Goal: Task Accomplishment & Management: Use online tool/utility

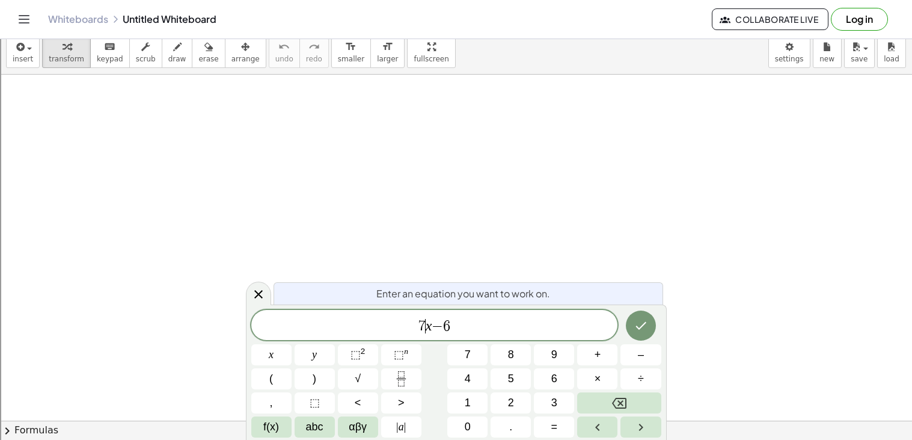
click at [423, 328] on span "7" at bounding box center [421, 326] width 7 height 14
click at [482, 321] on span "1 4 ​ x − 6" at bounding box center [434, 325] width 367 height 17
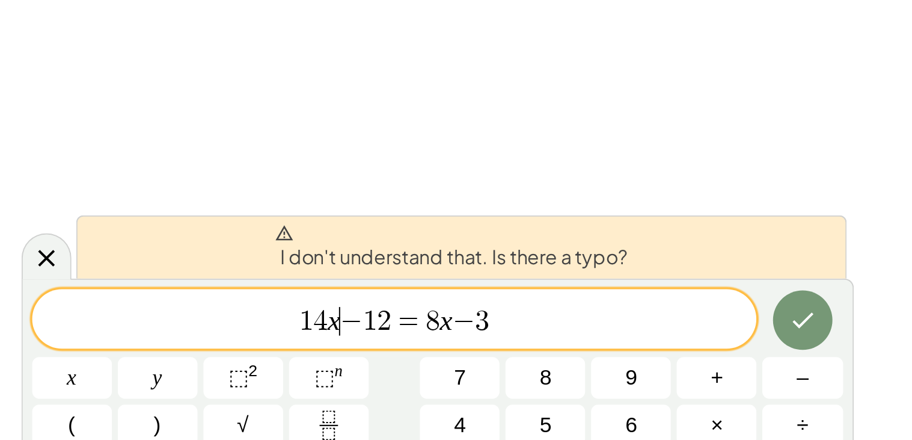
click at [408, 325] on span "−" at bounding box center [412, 326] width 11 height 14
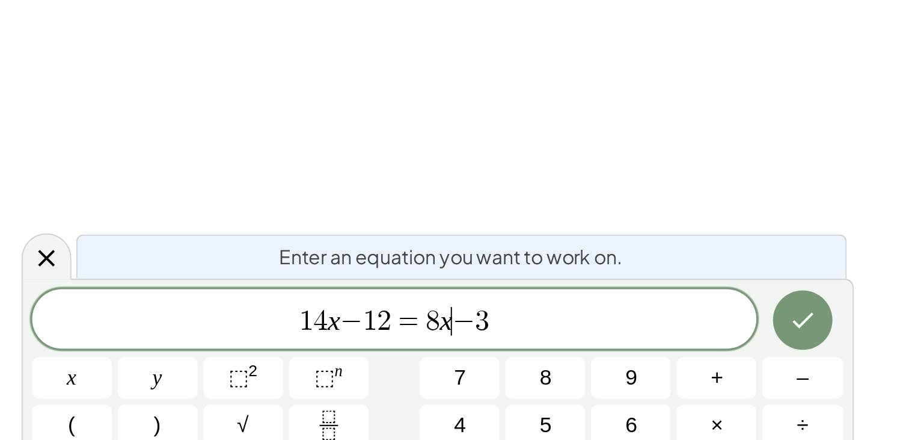
click at [463, 326] on span "1 4 x − 1 2 = 8 x ​ − 3" at bounding box center [434, 325] width 367 height 17
click at [642, 327] on icon "Done" at bounding box center [641, 325] width 14 height 14
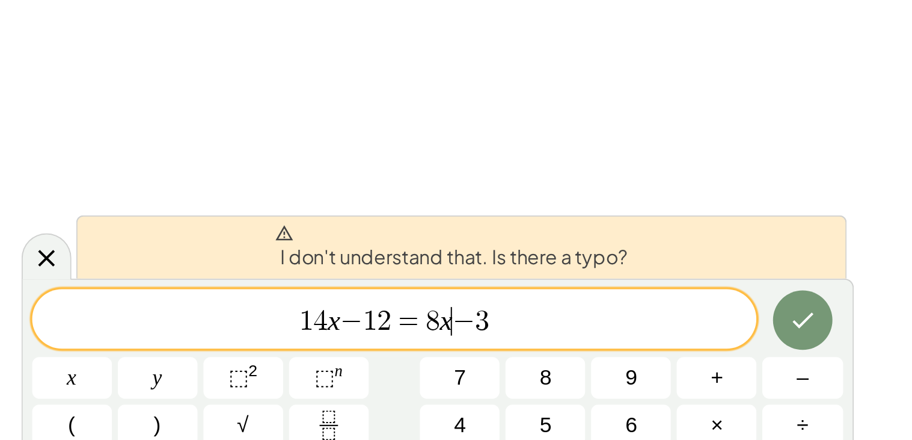
click at [417, 325] on span "1 4 x − 1 2 = 8 x ​ − 3" at bounding box center [434, 325] width 367 height 17
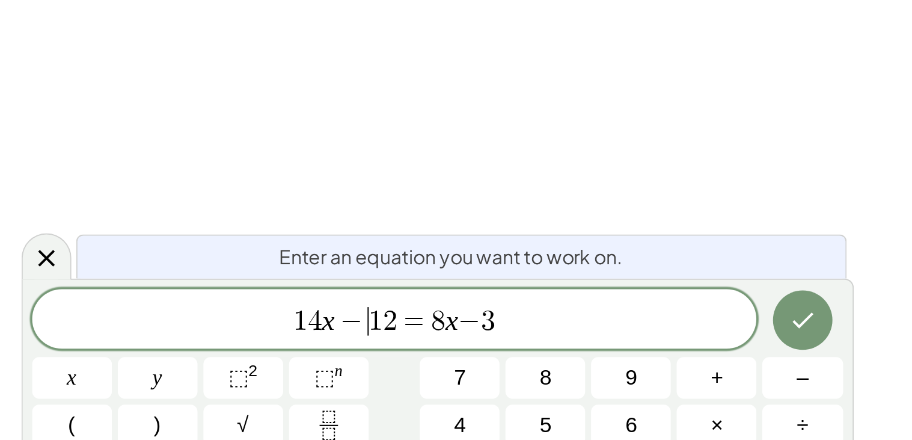
click at [479, 326] on span "3" at bounding box center [481, 326] width 7 height 14
click at [627, 327] on button "Done" at bounding box center [641, 325] width 30 height 30
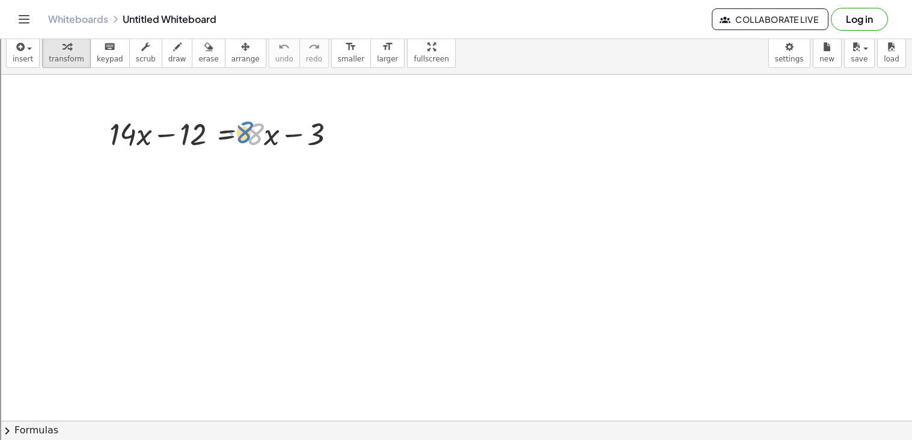
drag, startPoint x: 257, startPoint y: 128, endPoint x: 250, endPoint y: 126, distance: 7.4
click at [250, 126] on div at bounding box center [227, 132] width 248 height 41
drag, startPoint x: 267, startPoint y: 135, endPoint x: 58, endPoint y: 139, distance: 209.3
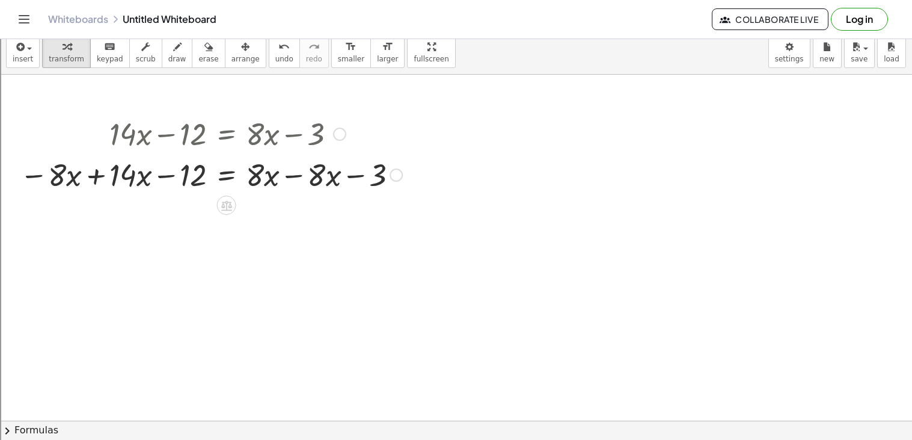
click at [298, 174] on div at bounding box center [211, 173] width 394 height 41
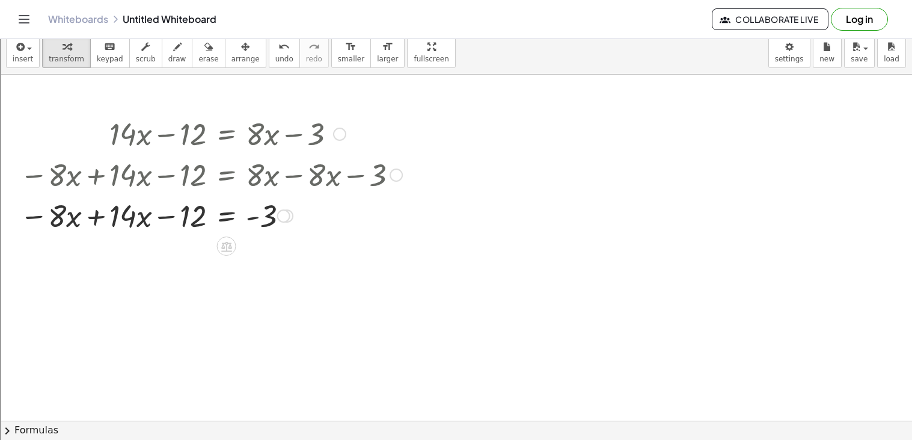
click at [97, 213] on div at bounding box center [211, 214] width 394 height 41
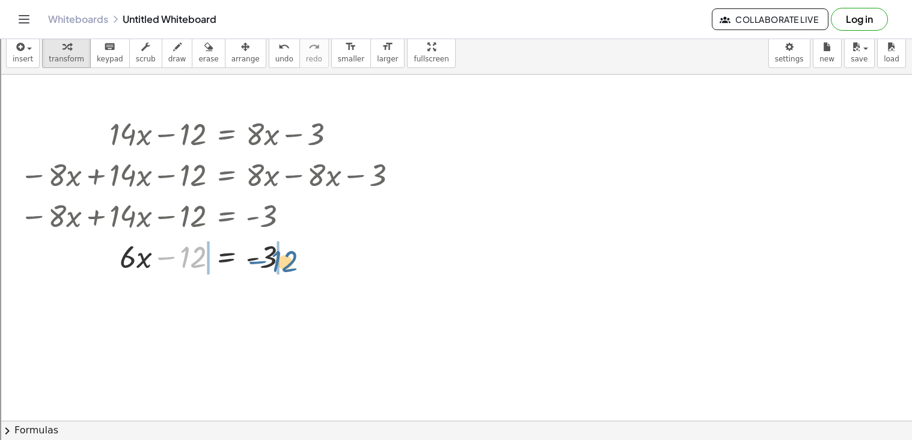
drag, startPoint x: 168, startPoint y: 256, endPoint x: 260, endPoint y: 260, distance: 92.1
click at [260, 260] on div at bounding box center [211, 255] width 394 height 41
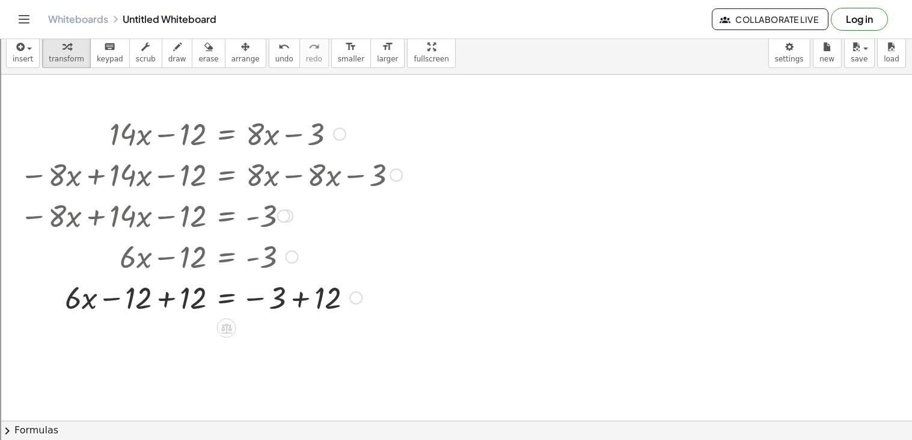
click at [167, 263] on div at bounding box center [206, 255] width 275 height 41
click at [170, 300] on div at bounding box center [211, 296] width 394 height 41
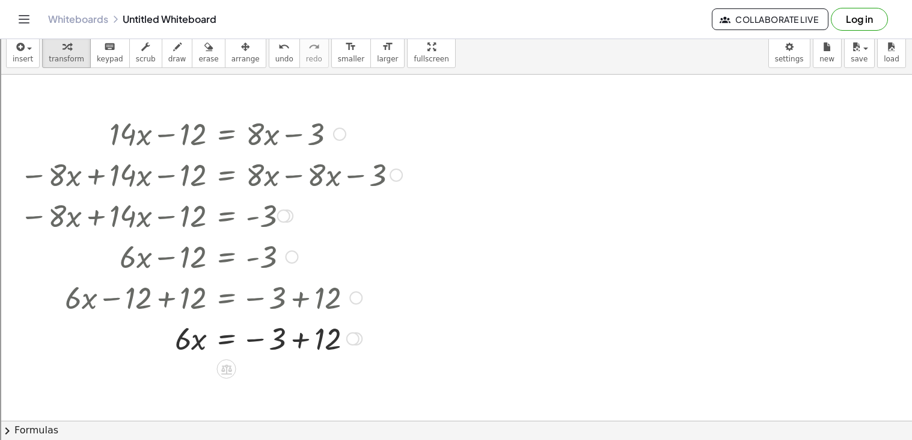
click at [301, 337] on div at bounding box center [211, 337] width 394 height 41
drag, startPoint x: 186, startPoint y: 385, endPoint x: 263, endPoint y: 413, distance: 82.0
click at [259, 377] on div at bounding box center [211, 378] width 394 height 60
click at [191, 382] on div at bounding box center [211, 378] width 394 height 60
click at [257, 375] on div at bounding box center [211, 378] width 394 height 60
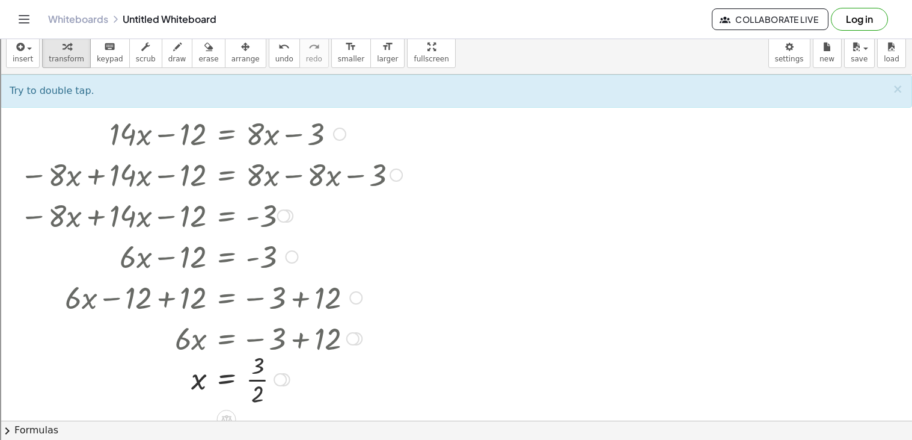
click at [254, 378] on div at bounding box center [211, 378] width 394 height 60
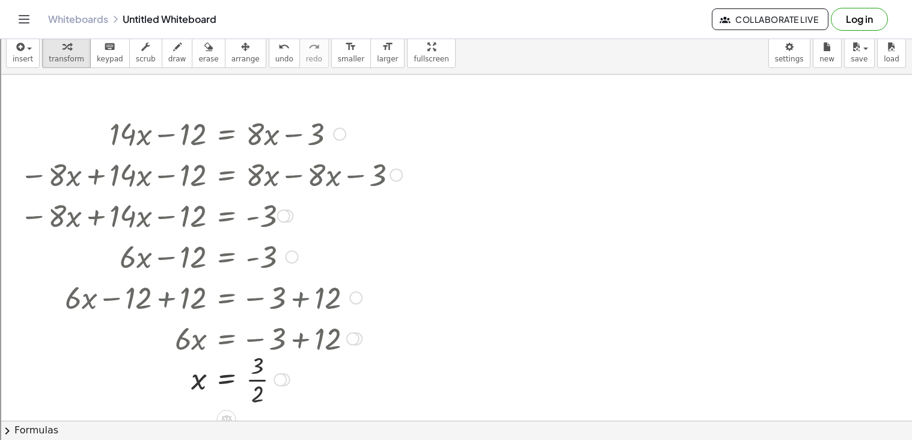
click at [254, 378] on div at bounding box center [211, 378] width 394 height 60
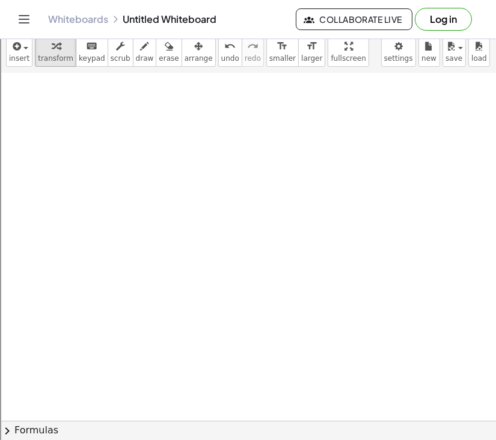
scroll to position [733, 0]
click at [16, 52] on icon "button" at bounding box center [15, 46] width 11 height 14
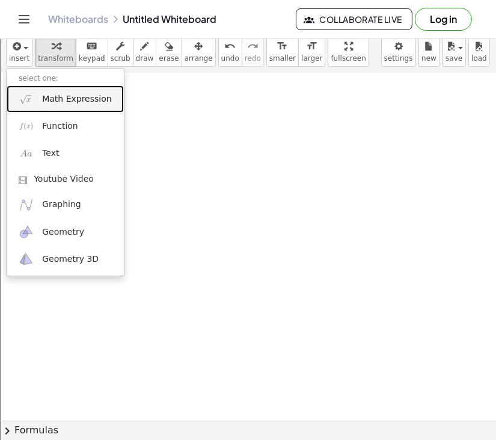
click at [78, 111] on link "Math Expression" at bounding box center [65, 98] width 117 height 27
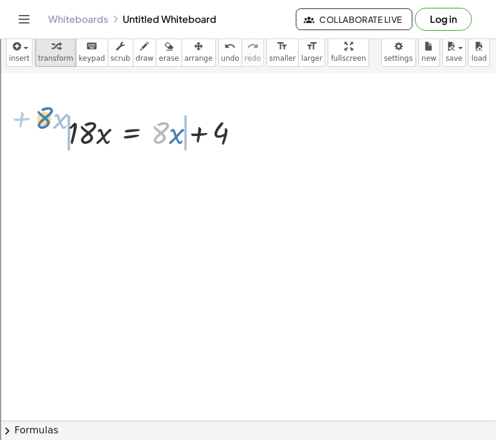
drag, startPoint x: 165, startPoint y: 133, endPoint x: 49, endPoint y: 118, distance: 117.6
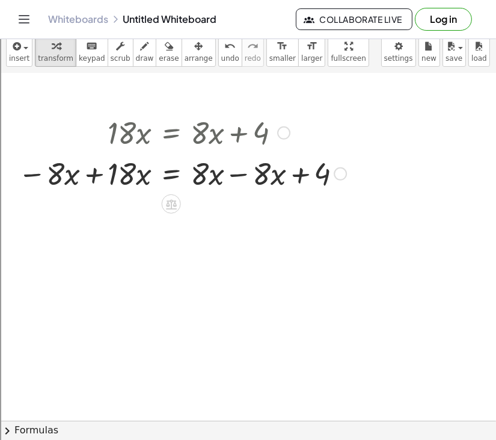
click at [239, 175] on div at bounding box center [182, 172] width 340 height 41
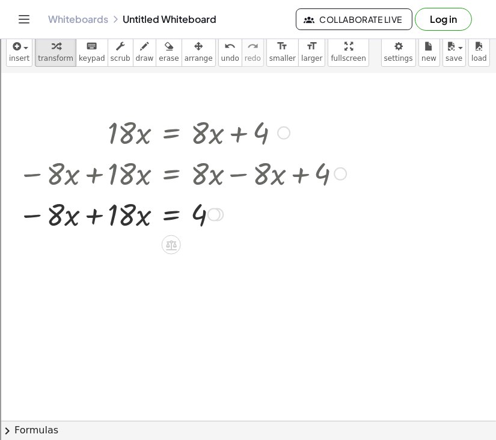
click at [91, 176] on div at bounding box center [182, 172] width 340 height 41
click at [97, 213] on div at bounding box center [182, 213] width 340 height 41
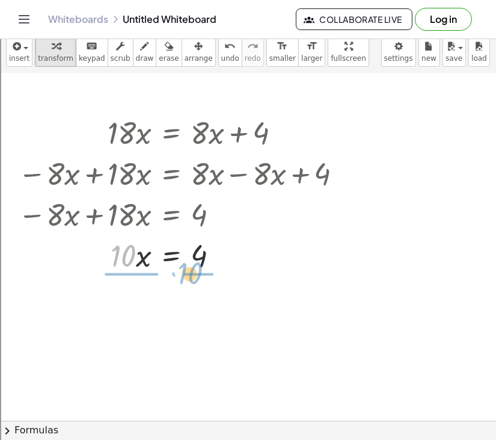
drag, startPoint x: 124, startPoint y: 260, endPoint x: 192, endPoint y: 279, distance: 71.2
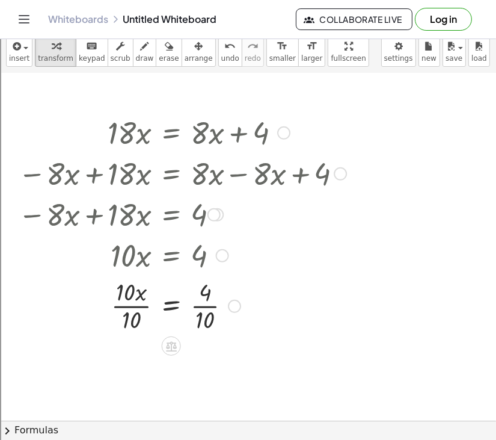
click at [144, 306] on div at bounding box center [182, 305] width 340 height 60
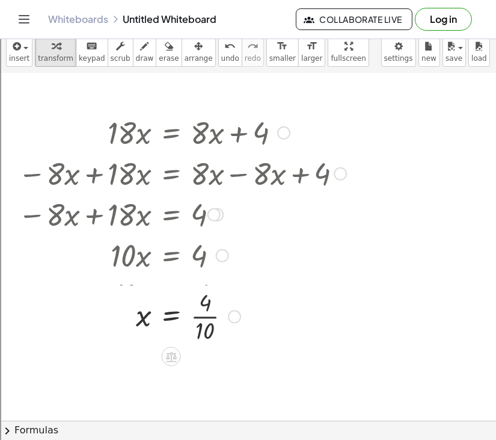
click at [212, 309] on div at bounding box center [170, 305] width 366 height 60
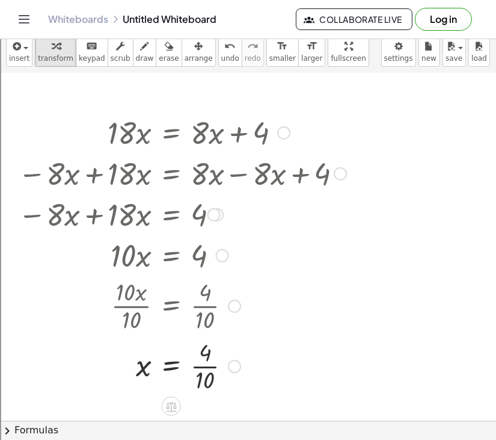
click at [203, 370] on div at bounding box center [182, 365] width 340 height 60
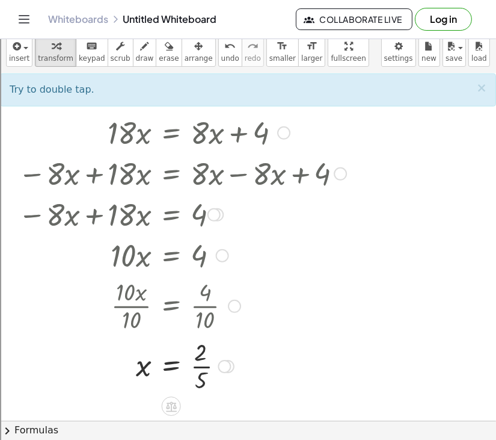
click at [203, 370] on div at bounding box center [182, 365] width 340 height 60
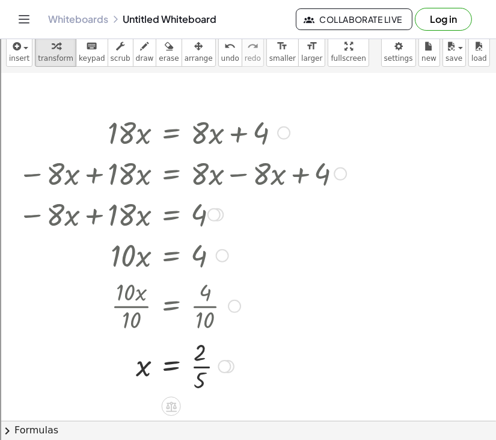
click at [203, 370] on div at bounding box center [182, 365] width 340 height 60
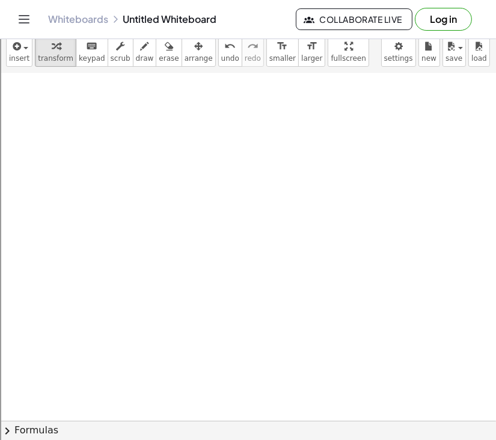
scroll to position [1062, 0]
click at [12, 58] on span "insert" at bounding box center [19, 58] width 20 height 8
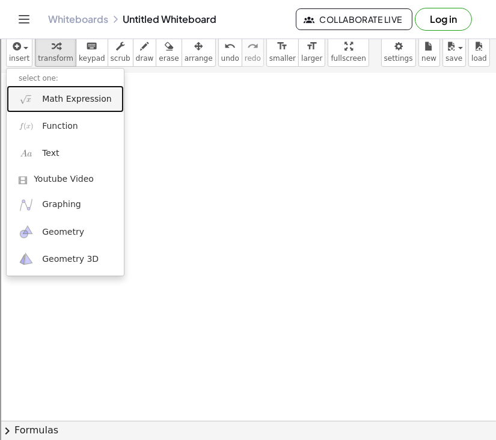
click at [60, 106] on link "Math Expression" at bounding box center [65, 98] width 117 height 27
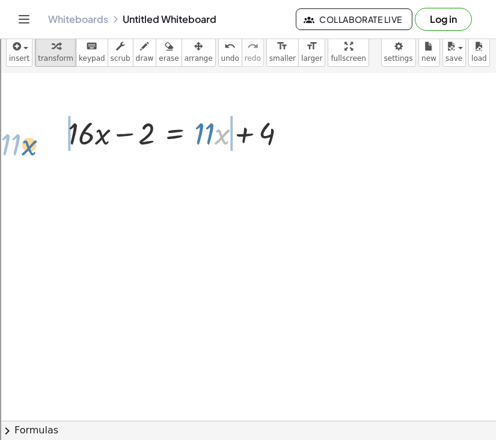
drag, startPoint x: 218, startPoint y: 123, endPoint x: 24, endPoint y: 133, distance: 193.9
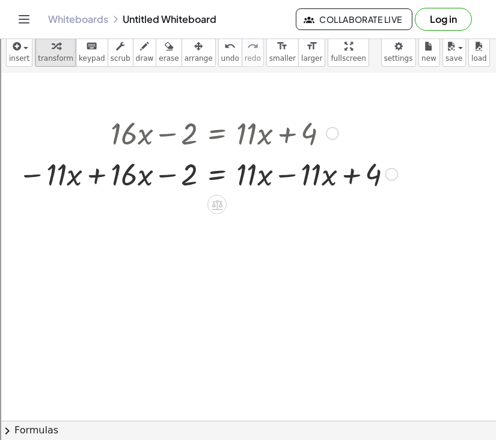
click at [284, 176] on div at bounding box center [208, 173] width 392 height 41
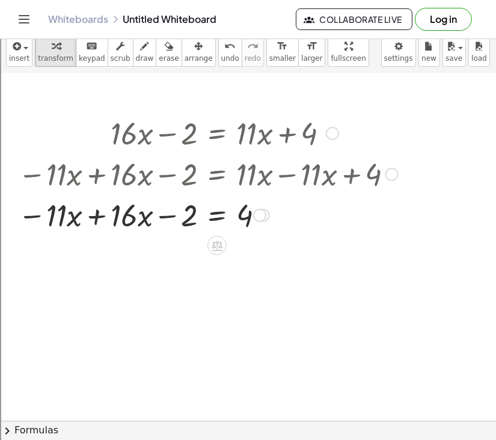
click at [99, 213] on div at bounding box center [208, 214] width 392 height 41
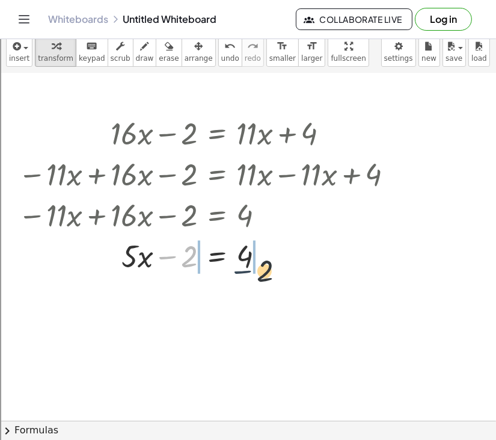
drag, startPoint x: 170, startPoint y: 258, endPoint x: 260, endPoint y: 262, distance: 90.3
click at [260, 262] on div at bounding box center [208, 254] width 392 height 41
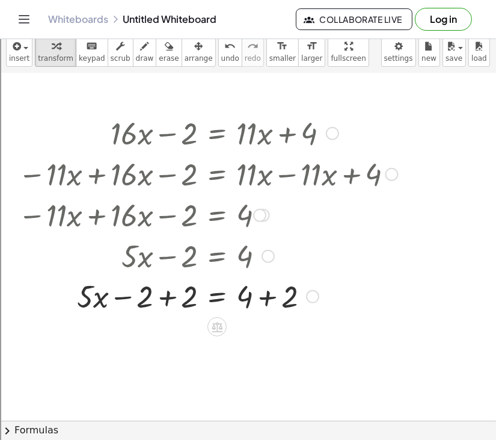
click at [173, 260] on div at bounding box center [208, 254] width 302 height 41
click at [165, 295] on div at bounding box center [208, 295] width 392 height 41
click at [269, 304] on div at bounding box center [208, 296] width 392 height 41
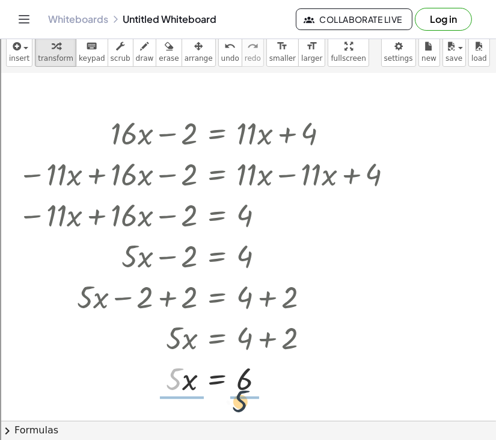
drag, startPoint x: 176, startPoint y: 376, endPoint x: 257, endPoint y: 402, distance: 84.8
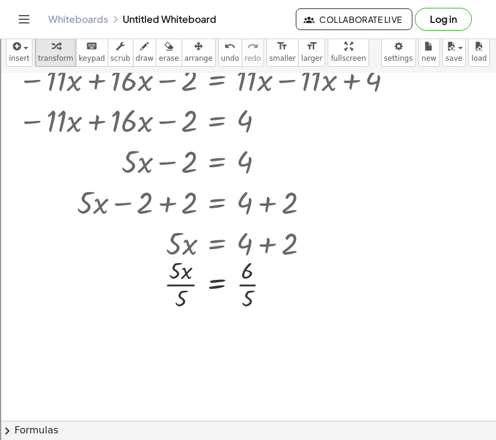
scroll to position [1158, 0]
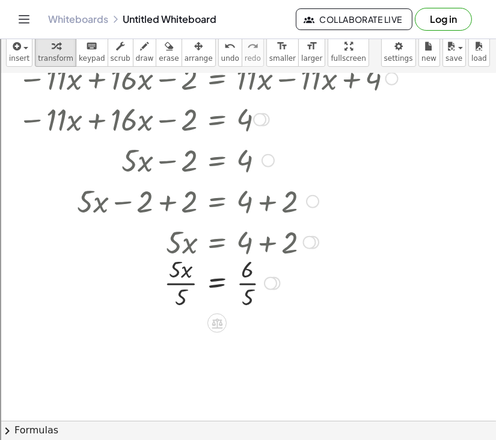
click at [176, 283] on div at bounding box center [208, 282] width 392 height 60
click at [244, 343] on div at bounding box center [208, 342] width 392 height 60
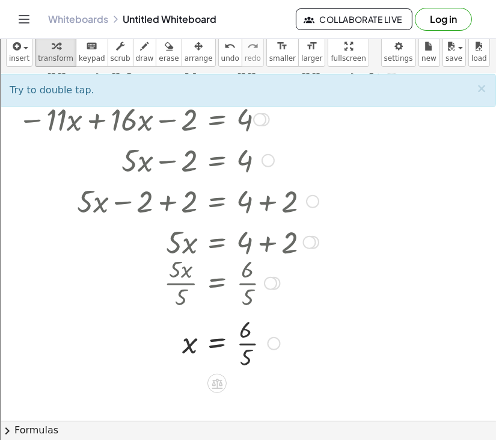
click at [244, 343] on div at bounding box center [208, 342] width 392 height 60
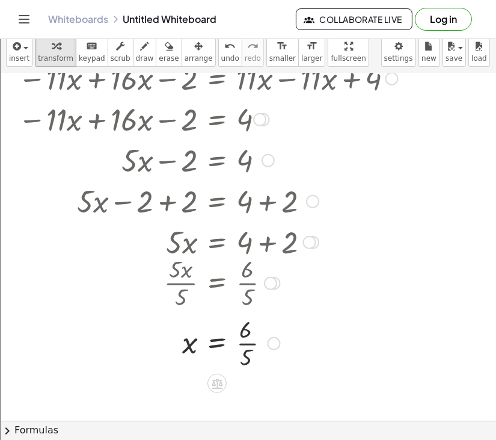
click at [244, 343] on div at bounding box center [208, 342] width 392 height 60
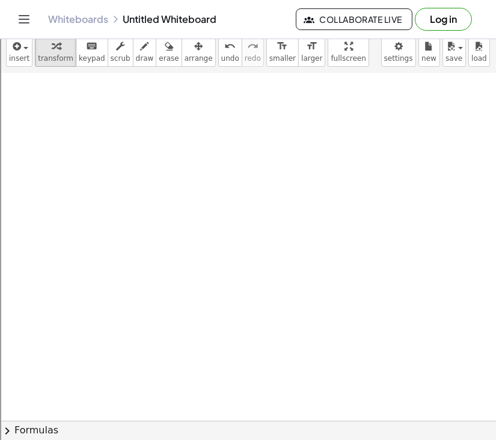
scroll to position [1585, 0]
click at [17, 63] on button "insert" at bounding box center [19, 50] width 26 height 31
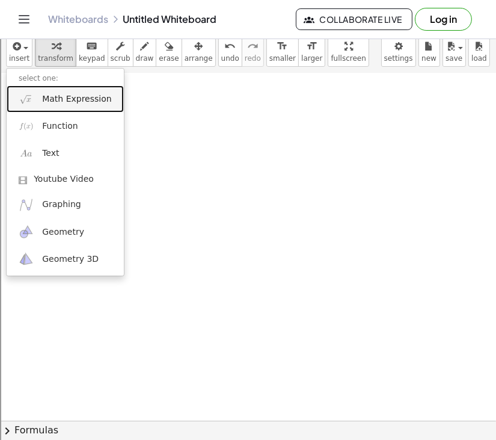
click at [61, 101] on span "Math Expression" at bounding box center [76, 99] width 69 height 12
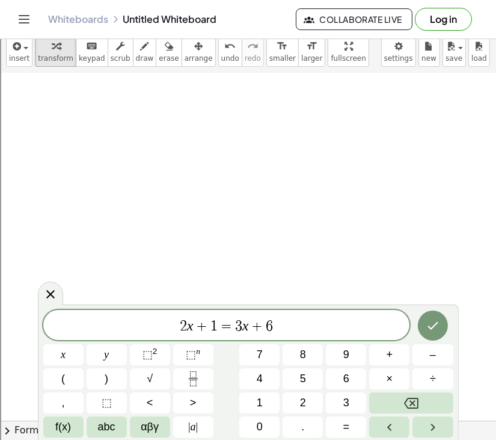
click at [183, 328] on span "2" at bounding box center [183, 326] width 7 height 14
click at [189, 328] on var "x" at bounding box center [190, 325] width 7 height 16
click at [216, 325] on span "1" at bounding box center [213, 326] width 7 height 14
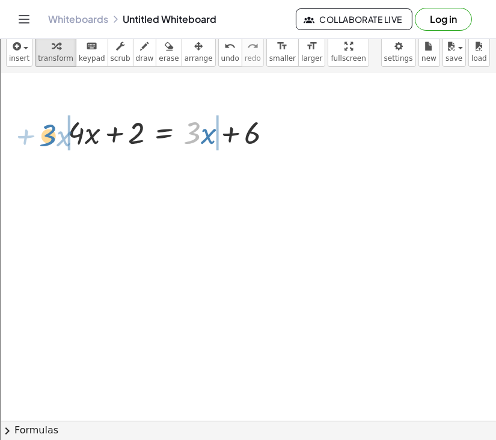
drag, startPoint x: 192, startPoint y: 138, endPoint x: 44, endPoint y: 140, distance: 147.3
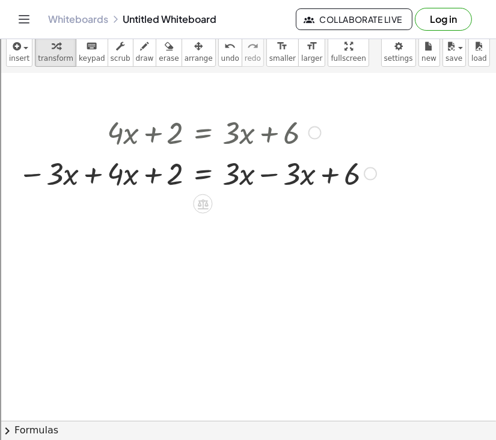
click at [97, 171] on div at bounding box center [197, 172] width 370 height 41
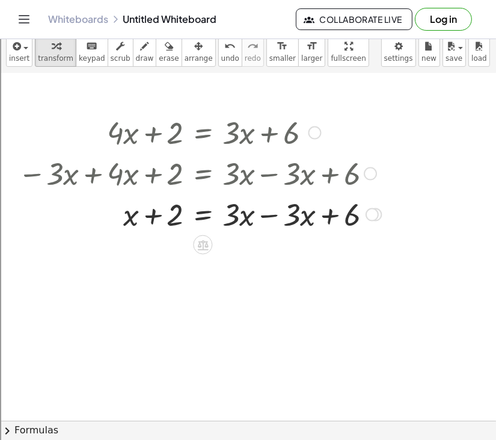
click at [275, 209] on div at bounding box center [199, 213] width 375 height 41
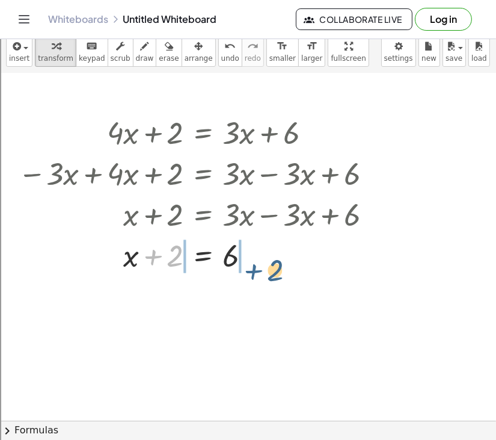
drag, startPoint x: 150, startPoint y: 262, endPoint x: 248, endPoint y: 271, distance: 98.5
click at [248, 271] on div at bounding box center [199, 254] width 375 height 41
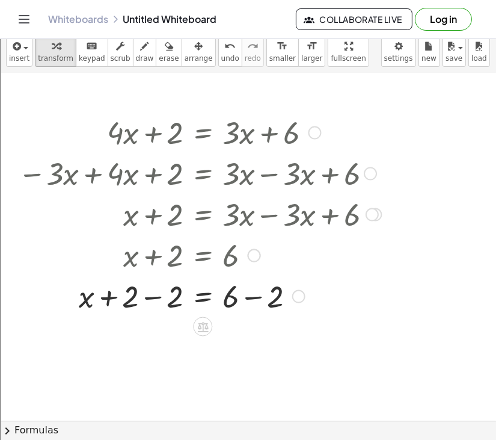
click at [154, 305] on div at bounding box center [199, 295] width 375 height 41
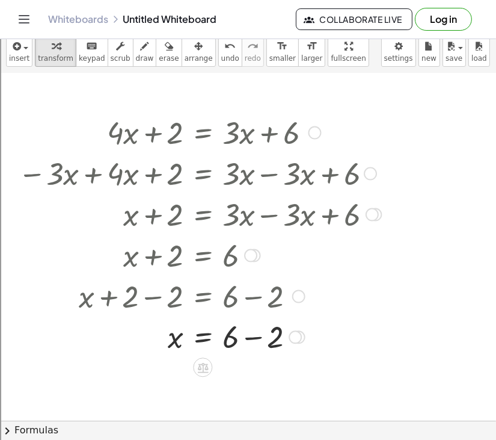
click at [245, 303] on div at bounding box center [176, 295] width 421 height 41
click at [253, 343] on div at bounding box center [199, 336] width 375 height 41
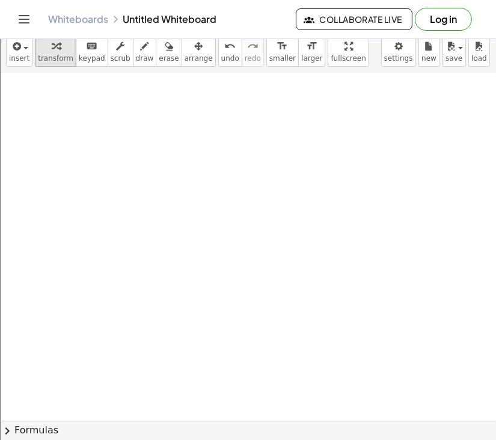
scroll to position [1988, 0]
click at [17, 62] on span "insert" at bounding box center [19, 58] width 20 height 8
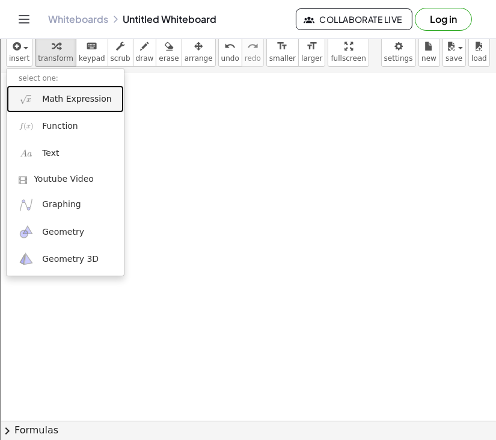
click at [65, 106] on link "Math Expression" at bounding box center [65, 98] width 117 height 27
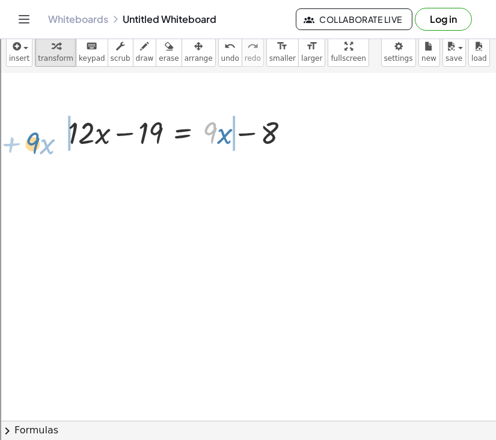
drag, startPoint x: 205, startPoint y: 138, endPoint x: 29, endPoint y: 147, distance: 175.8
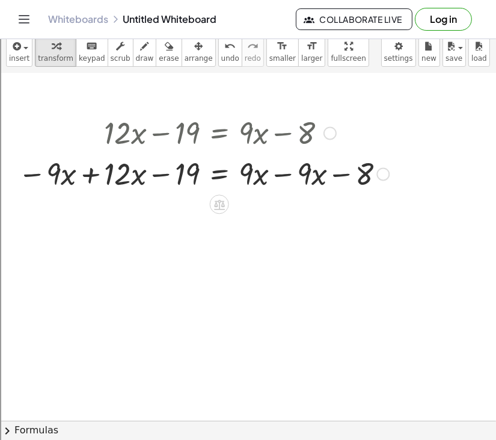
click at [285, 177] on div at bounding box center [203, 172] width 383 height 41
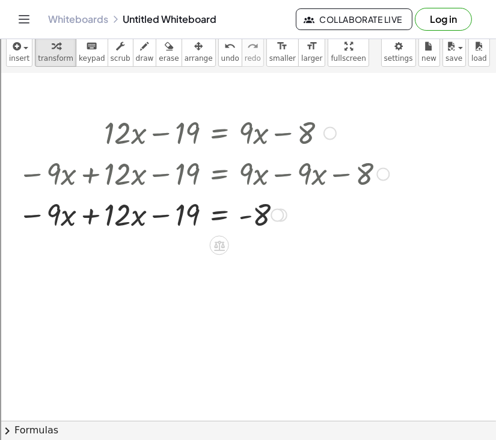
click at [95, 220] on div at bounding box center [203, 213] width 383 height 41
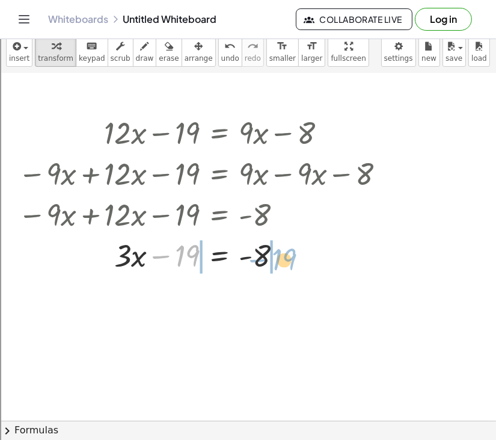
drag, startPoint x: 161, startPoint y: 259, endPoint x: 258, endPoint y: 262, distance: 97.5
click at [258, 262] on div at bounding box center [203, 254] width 383 height 41
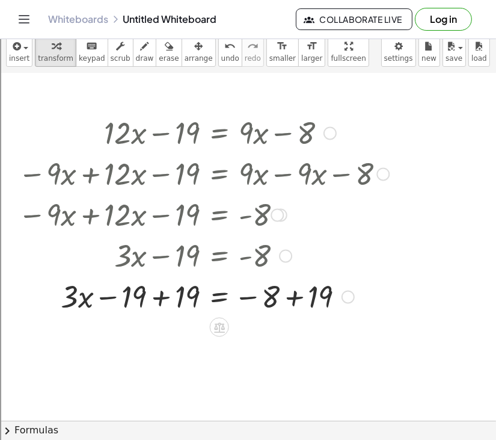
click at [161, 300] on div at bounding box center [203, 295] width 383 height 41
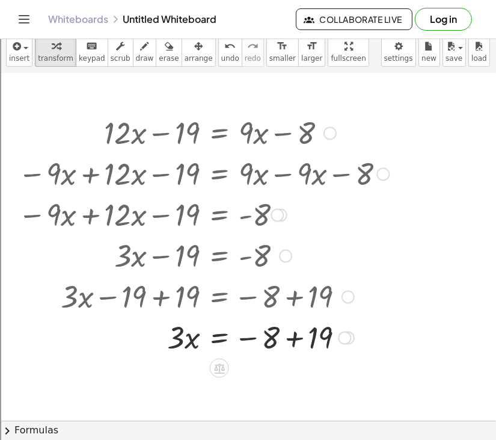
click at [296, 335] on div at bounding box center [203, 336] width 383 height 41
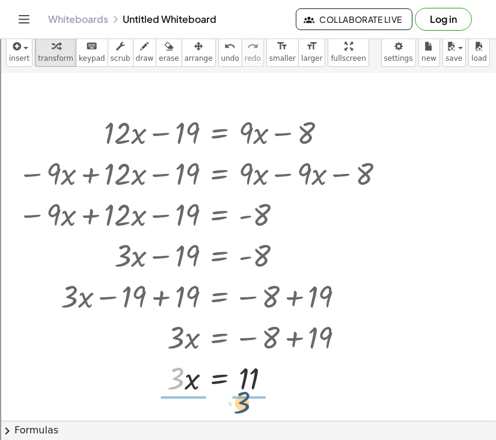
drag, startPoint x: 179, startPoint y: 379, endPoint x: 248, endPoint y: 403, distance: 74.0
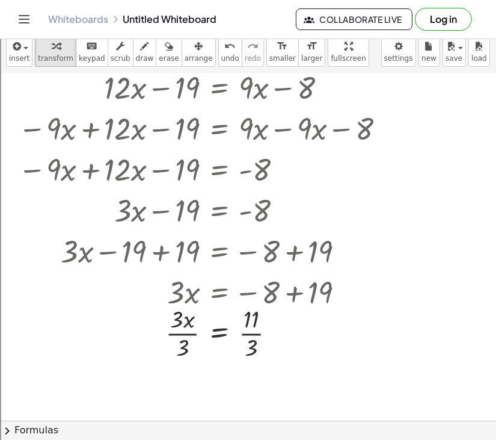
scroll to position [2053, 0]
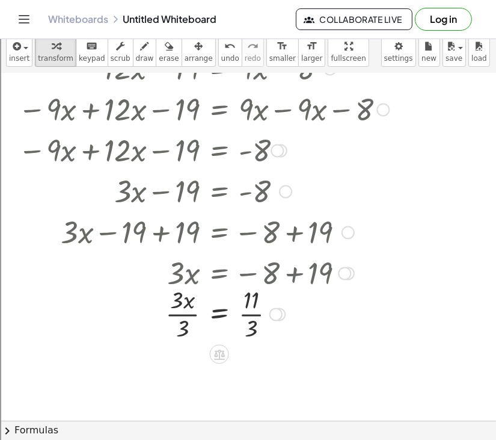
click at [179, 311] on div at bounding box center [203, 313] width 383 height 60
click at [253, 377] on div at bounding box center [203, 373] width 383 height 60
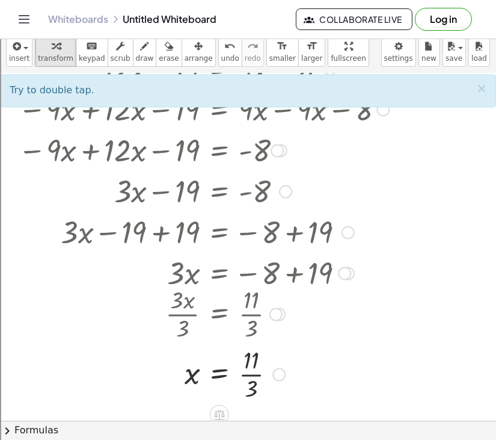
click at [255, 369] on div at bounding box center [203, 373] width 383 height 60
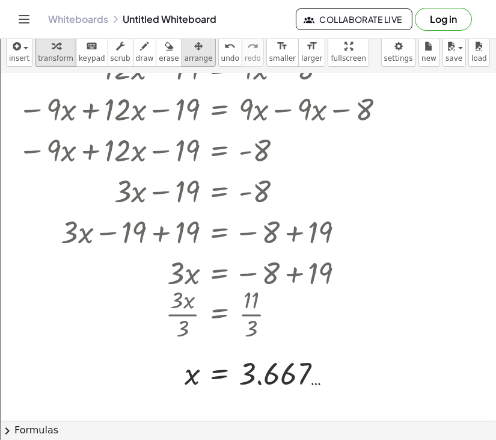
click at [204, 46] on button "arrange" at bounding box center [199, 50] width 34 height 31
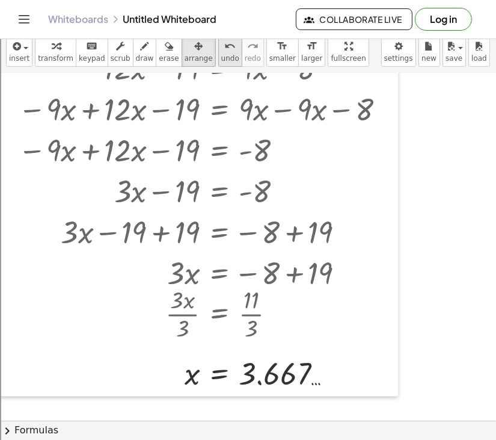
click at [224, 50] on icon "undo" at bounding box center [229, 46] width 11 height 14
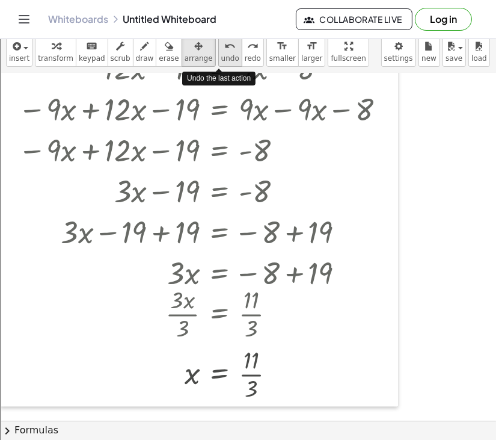
click at [224, 50] on icon "undo" at bounding box center [229, 46] width 11 height 14
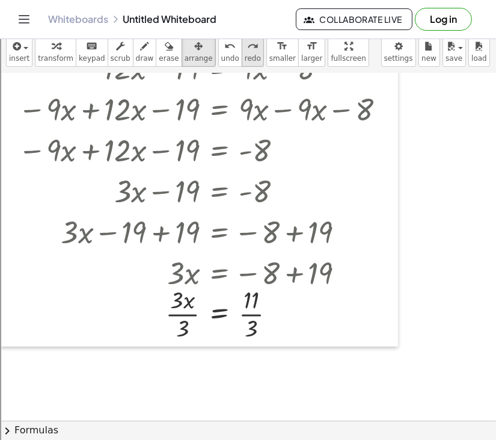
click at [245, 55] on span "redo" at bounding box center [253, 58] width 16 height 8
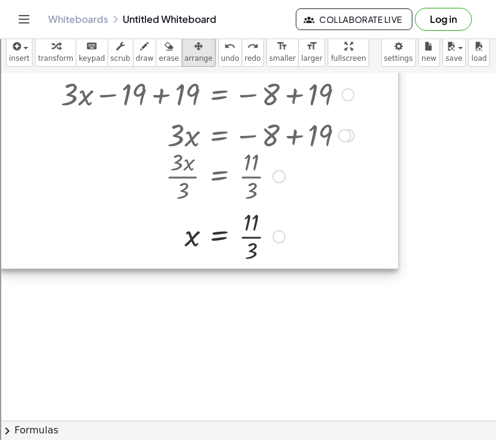
scroll to position [2195, 0]
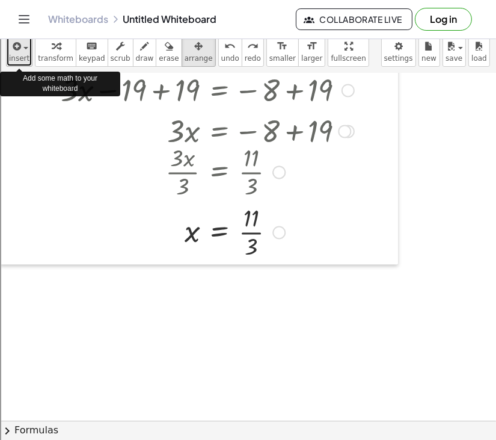
click at [18, 55] on span "insert" at bounding box center [19, 58] width 20 height 8
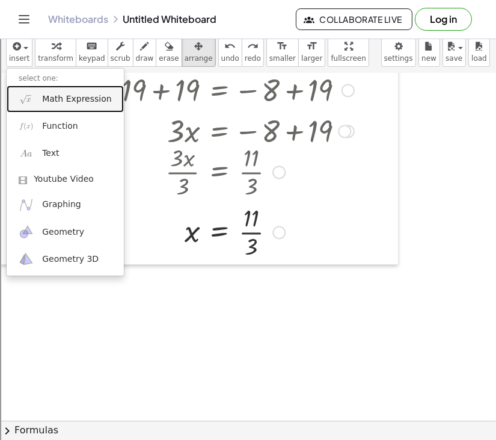
click at [67, 102] on span "Math Expression" at bounding box center [76, 99] width 69 height 12
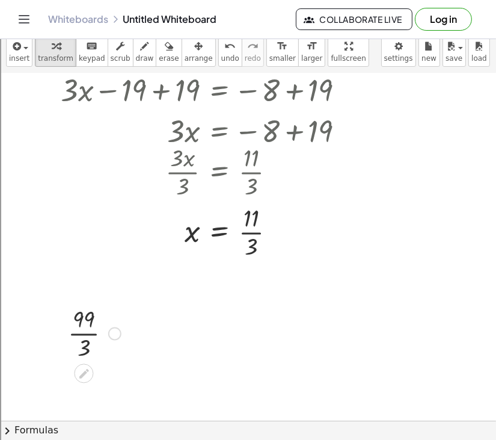
click at [86, 335] on div at bounding box center [94, 332] width 65 height 60
click at [86, 335] on div at bounding box center [93, 333] width 67 height 40
click at [22, 54] on span "insert" at bounding box center [19, 58] width 20 height 8
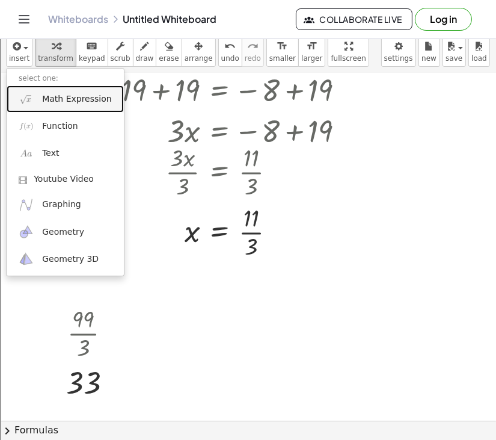
click at [39, 111] on link "Math Expression" at bounding box center [65, 98] width 117 height 27
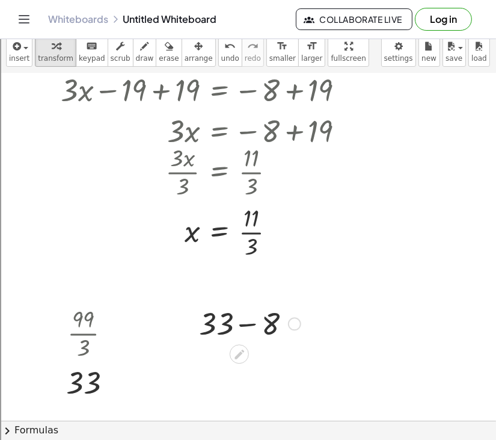
click at [249, 326] on div at bounding box center [250, 322] width 114 height 41
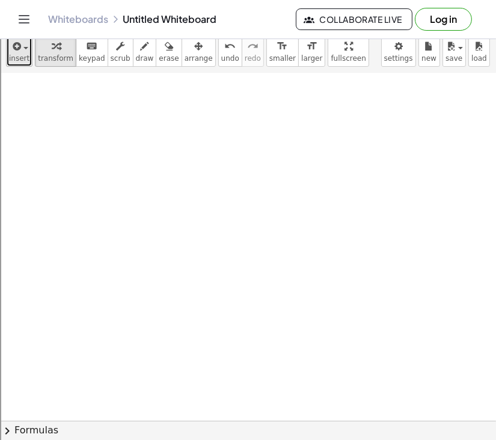
click at [19, 45] on icon "button" at bounding box center [15, 46] width 11 height 14
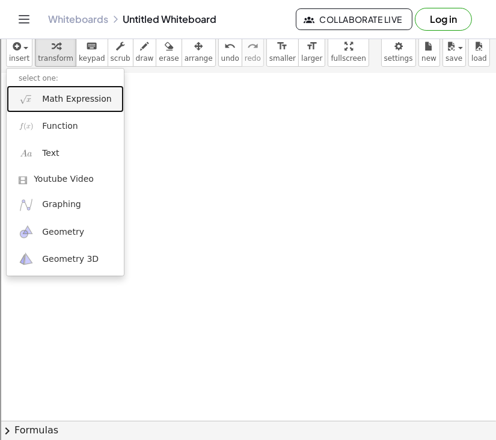
click at [57, 98] on span "Math Expression" at bounding box center [76, 99] width 69 height 12
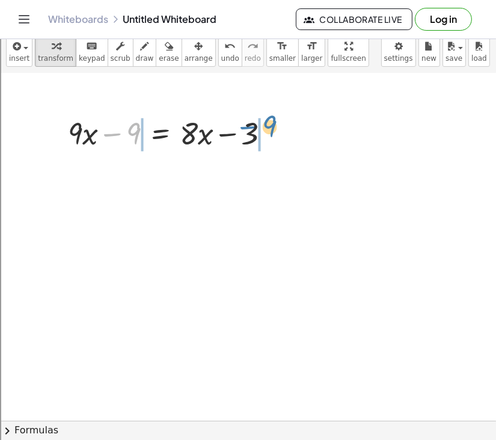
drag, startPoint x: 115, startPoint y: 135, endPoint x: 250, endPoint y: 128, distance: 134.8
click at [250, 128] on div at bounding box center [174, 132] width 224 height 41
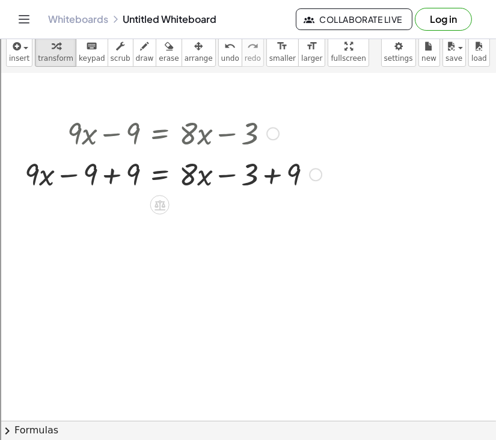
click at [107, 170] on div at bounding box center [173, 173] width 309 height 41
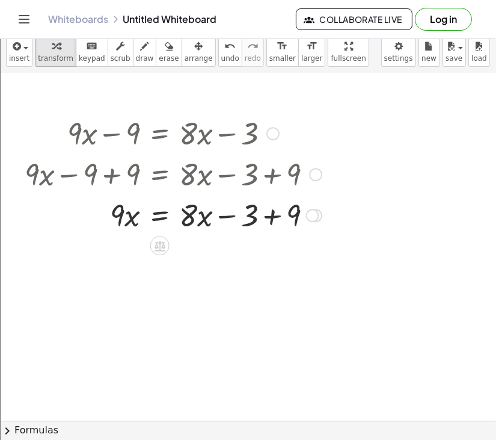
click at [269, 214] on div at bounding box center [173, 214] width 309 height 41
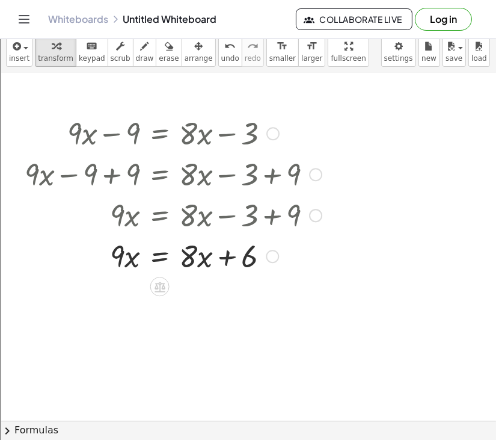
drag, startPoint x: 194, startPoint y: 224, endPoint x: 101, endPoint y: 257, distance: 98.9
click at [160, 133] on div "+ · 9 · x − 9 = + · 8 · x − 3 + · 9 · x − 9 + 9 = + · 8 · x − 3 + 9 + · 9 · x +…" at bounding box center [160, 133] width 0 height 0
drag, startPoint x: 191, startPoint y: 257, endPoint x: 88, endPoint y: 262, distance: 103.0
click at [88, 262] on div at bounding box center [173, 254] width 309 height 41
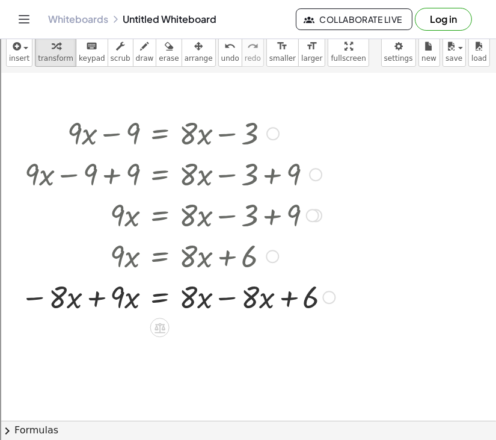
click at [228, 301] on div at bounding box center [177, 295] width 327 height 41
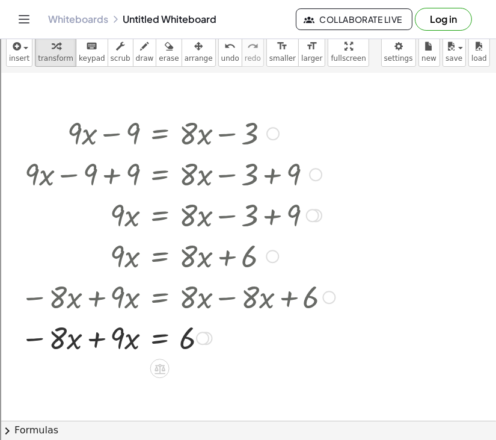
click at [90, 342] on div at bounding box center [177, 336] width 327 height 41
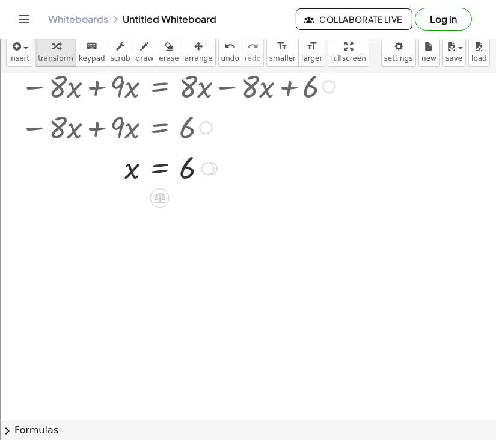
scroll to position [2932, 0]
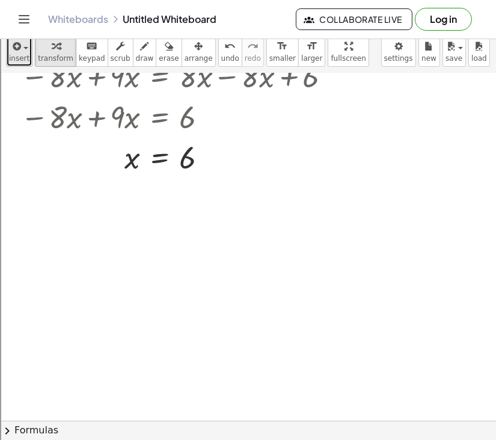
click at [25, 54] on span "insert" at bounding box center [19, 58] width 20 height 8
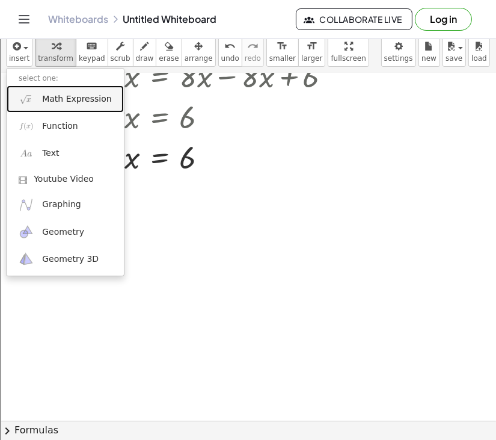
click at [64, 106] on link "Math Expression" at bounding box center [65, 98] width 117 height 27
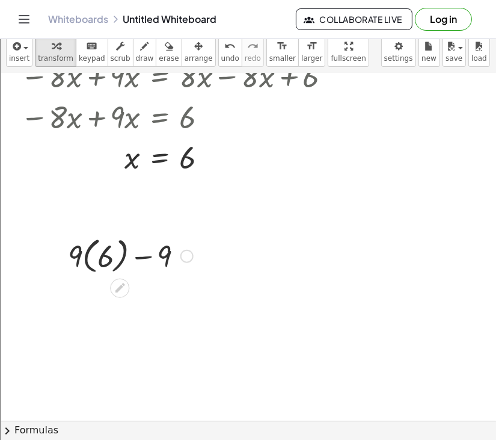
click at [105, 250] on div at bounding box center [130, 255] width 137 height 44
click at [105, 250] on div at bounding box center [130, 254] width 114 height 41
click at [104, 303] on div at bounding box center [130, 297] width 137 height 41
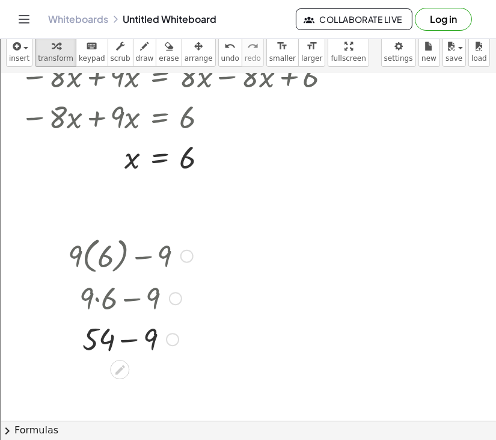
click at [132, 345] on div at bounding box center [130, 337] width 137 height 41
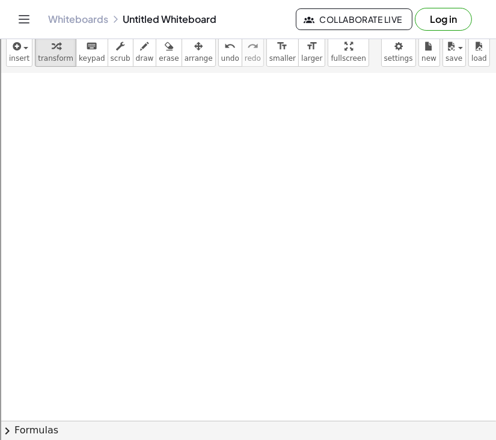
scroll to position [3324, 0]
click at [20, 35] on button "insert" at bounding box center [19, 50] width 26 height 31
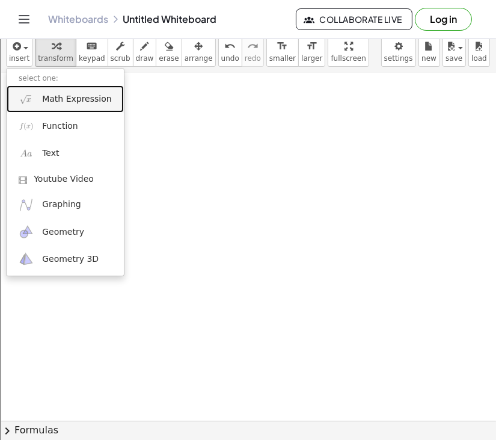
click at [51, 97] on span "Math Expression" at bounding box center [76, 99] width 69 height 12
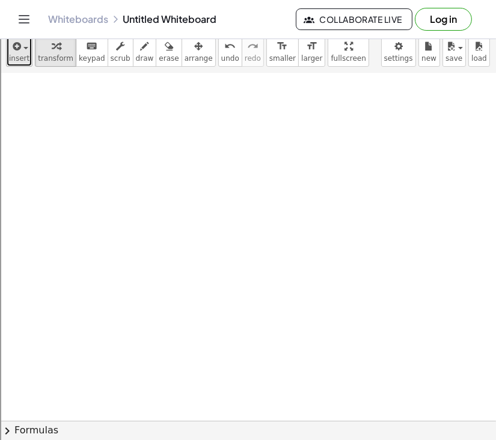
click at [27, 43] on div "button" at bounding box center [19, 45] width 20 height 14
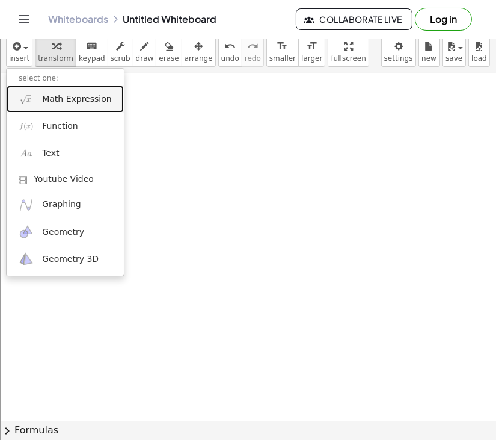
click at [48, 97] on span "Math Expression" at bounding box center [76, 99] width 69 height 12
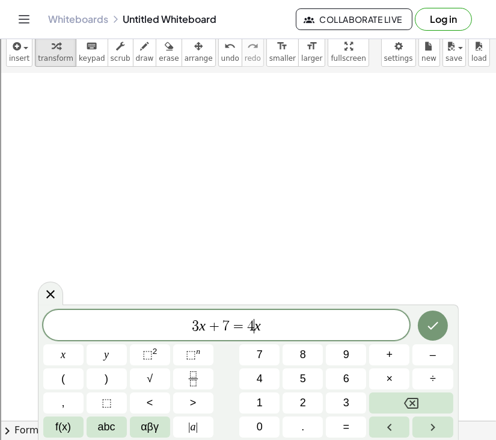
click at [251, 331] on span "4" at bounding box center [250, 326] width 7 height 14
click at [298, 337] on div "3 x ​" at bounding box center [226, 325] width 367 height 30
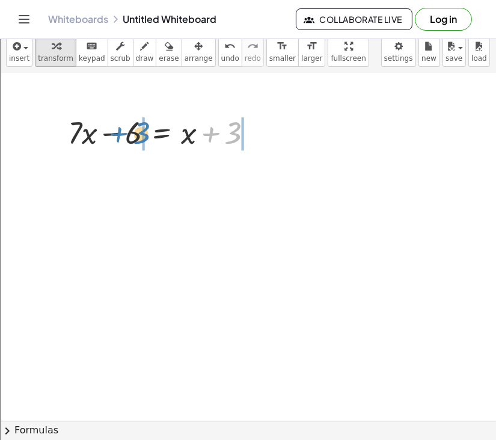
drag, startPoint x: 224, startPoint y: 132, endPoint x: 132, endPoint y: 132, distance: 92.6
click at [132, 132] on div at bounding box center [165, 131] width 207 height 41
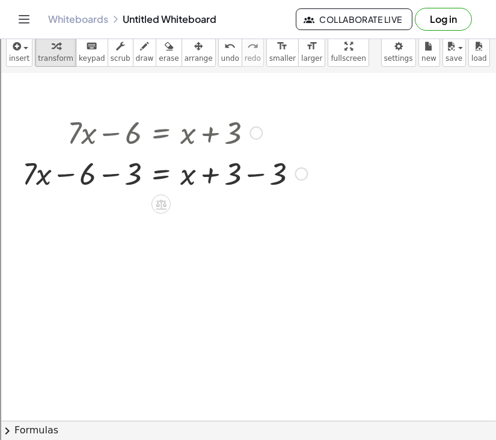
click at [253, 175] on div at bounding box center [164, 172] width 297 height 41
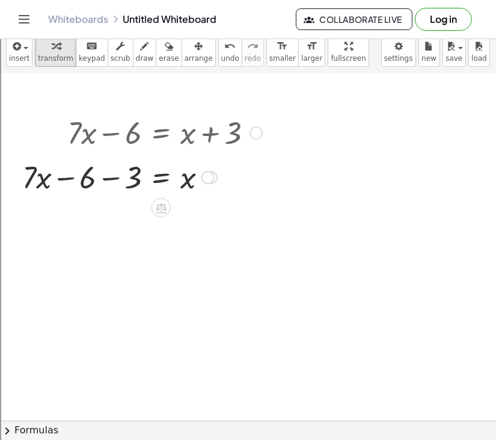
click at [109, 185] on div at bounding box center [164, 172] width 297 height 41
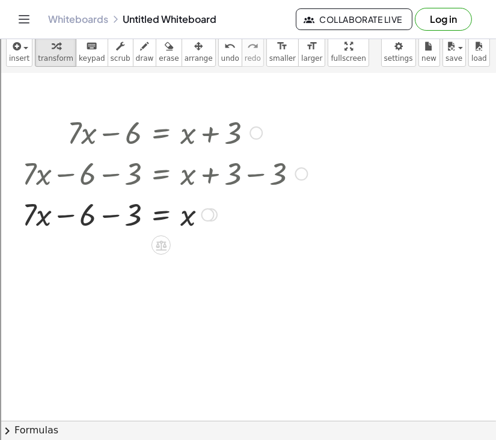
click at [107, 215] on div at bounding box center [164, 213] width 297 height 41
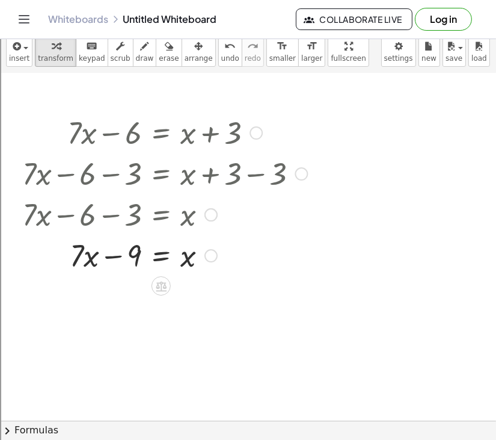
click at [112, 253] on div at bounding box center [164, 254] width 297 height 41
drag, startPoint x: 89, startPoint y: 259, endPoint x: 235, endPoint y: 261, distance: 146.1
click at [235, 261] on div at bounding box center [164, 254] width 297 height 41
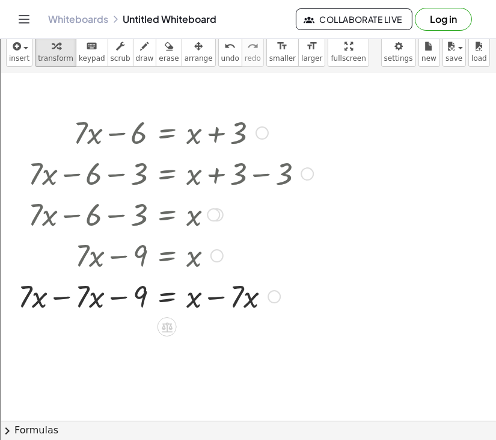
click at [62, 297] on div at bounding box center [165, 295] width 307 height 41
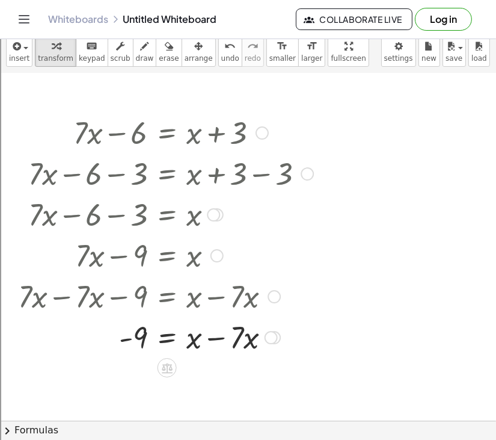
click at [215, 340] on div at bounding box center [165, 336] width 307 height 41
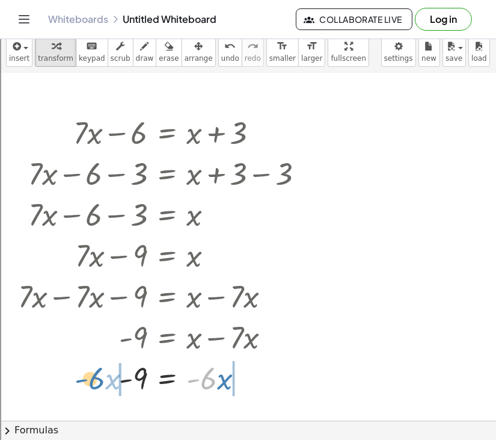
drag, startPoint x: 214, startPoint y: 379, endPoint x: 98, endPoint y: 381, distance: 116.0
click at [98, 381] on div at bounding box center [165, 377] width 307 height 41
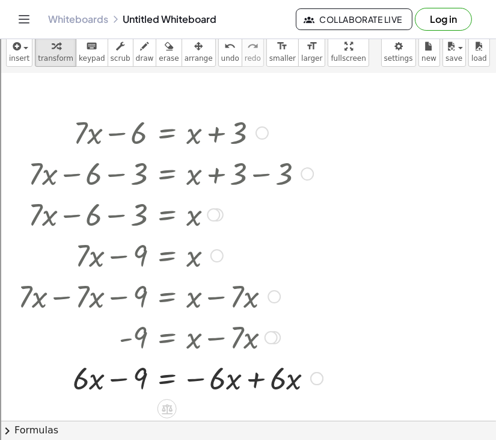
click at [253, 386] on div at bounding box center [170, 377] width 317 height 41
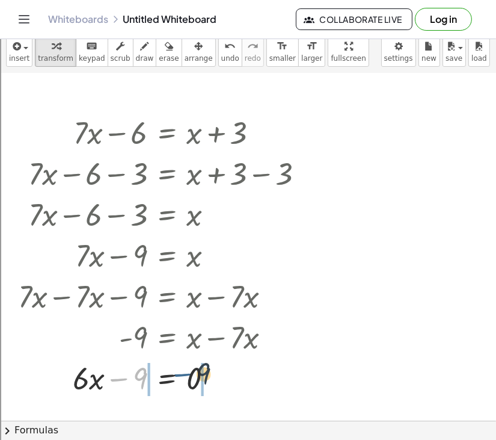
drag, startPoint x: 117, startPoint y: 382, endPoint x: 204, endPoint y: 386, distance: 87.3
click at [204, 386] on div at bounding box center [165, 377] width 307 height 41
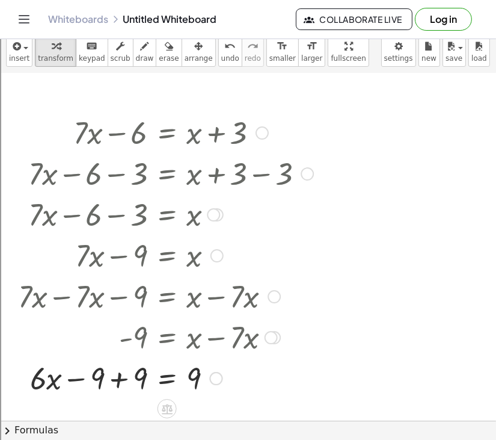
click at [114, 384] on div at bounding box center [165, 377] width 307 height 41
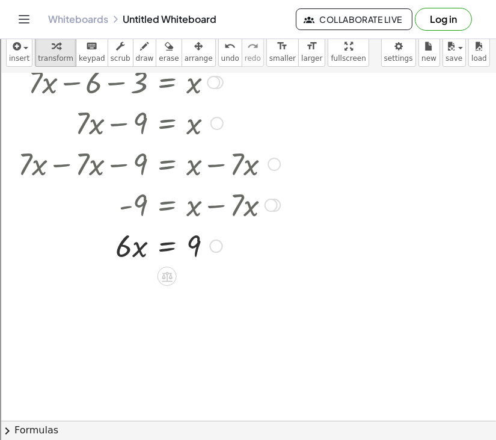
scroll to position [3458, 0]
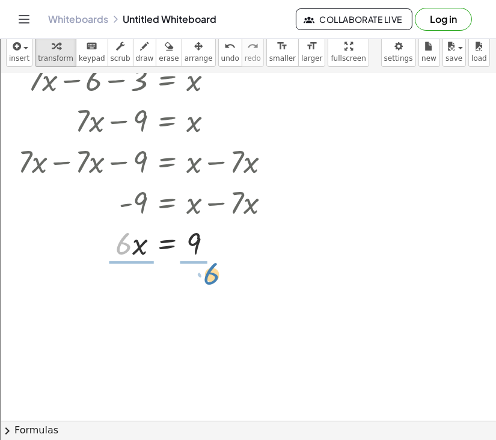
drag, startPoint x: 125, startPoint y: 233, endPoint x: 201, endPoint y: 264, distance: 81.7
click at [201, 264] on div "+ · 7 · x − 6 = + x + 3 + · 7 · x − 6 − 3 = + x + 3 − 3 + · 7 · x − 6 − 3 = + x…" at bounding box center [161, 120] width 322 height 292
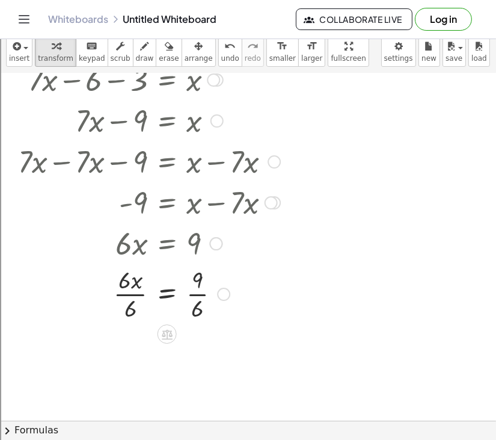
click at [128, 294] on div at bounding box center [165, 293] width 307 height 60
click at [202, 355] on div at bounding box center [165, 353] width 307 height 60
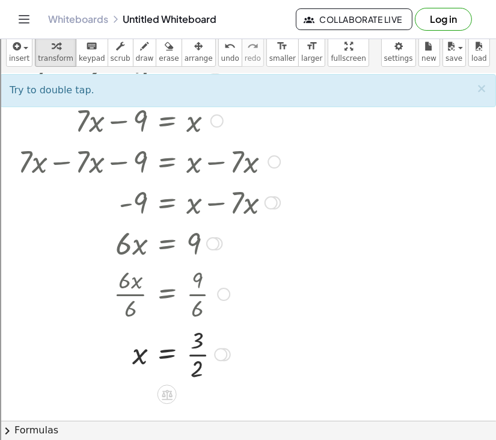
click at [202, 355] on div at bounding box center [165, 353] width 307 height 60
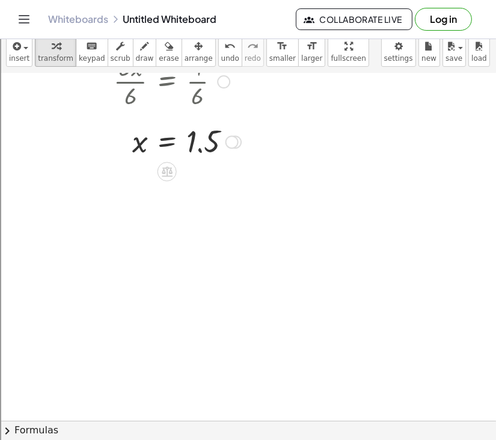
scroll to position [3682, 0]
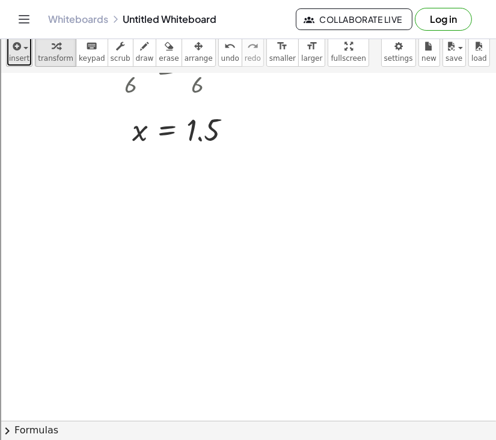
click at [16, 44] on icon "button" at bounding box center [15, 46] width 11 height 14
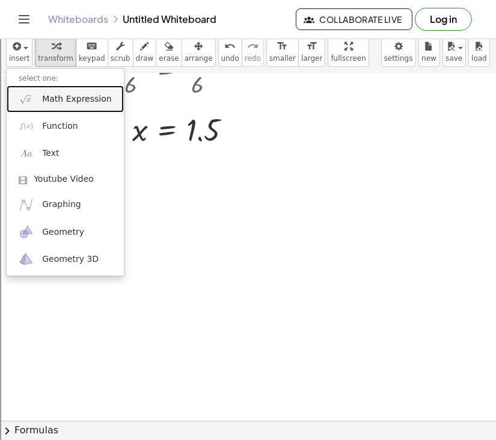
click at [57, 108] on link "Math Expression" at bounding box center [65, 98] width 117 height 27
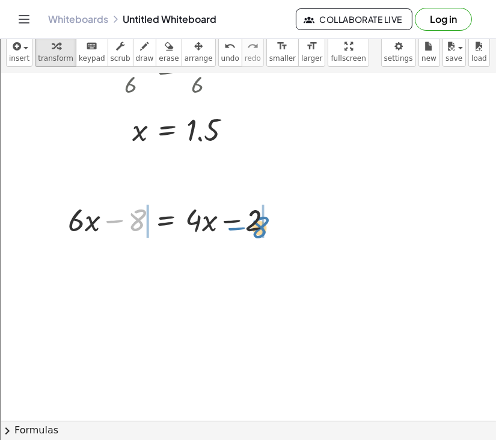
drag, startPoint x: 114, startPoint y: 221, endPoint x: 238, endPoint y: 228, distance: 124.0
click at [238, 228] on div at bounding box center [175, 218] width 227 height 41
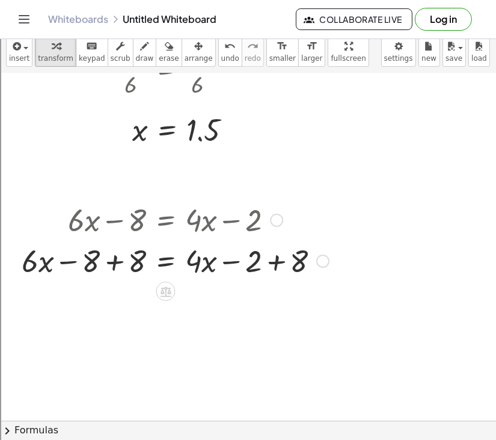
click at [111, 263] on div at bounding box center [175, 259] width 319 height 41
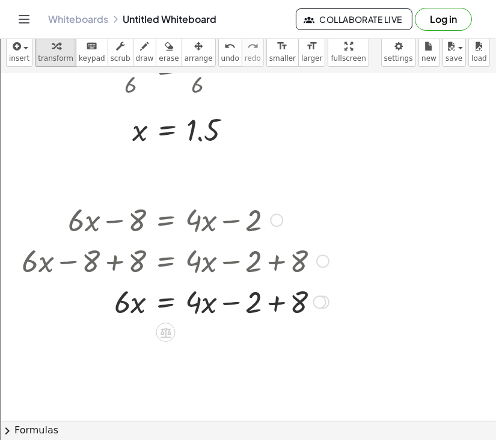
click at [275, 307] on div at bounding box center [175, 300] width 319 height 41
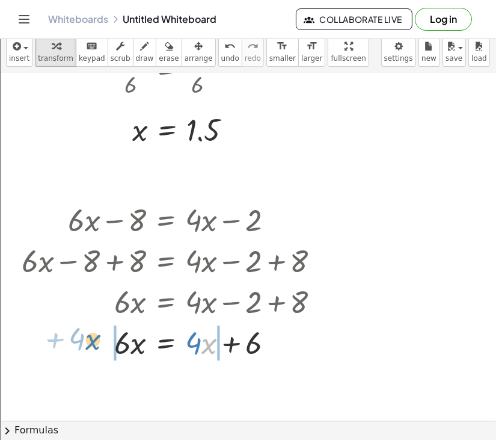
drag, startPoint x: 207, startPoint y: 347, endPoint x: 87, endPoint y: 343, distance: 119.7
click at [87, 343] on div at bounding box center [175, 341] width 319 height 41
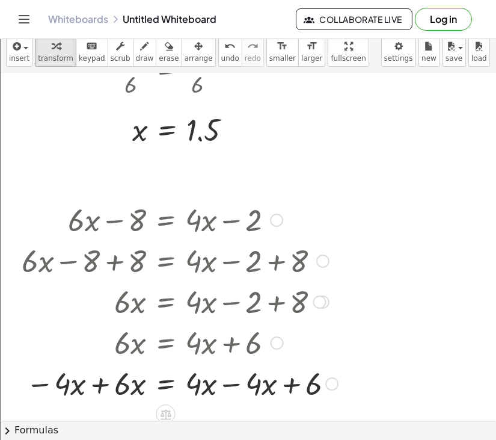
click at [234, 389] on div at bounding box center [180, 382] width 328 height 41
click at [108, 387] on div at bounding box center [175, 382] width 319 height 41
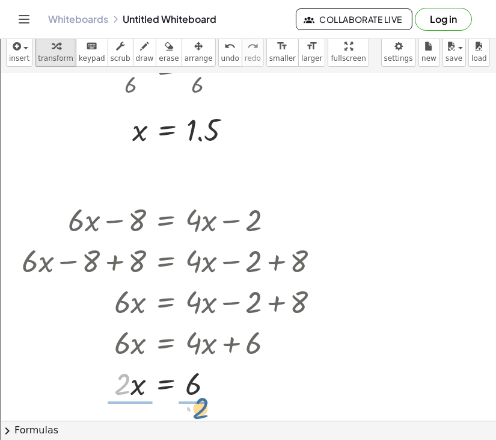
drag, startPoint x: 125, startPoint y: 387, endPoint x: 204, endPoint y: 411, distance: 82.4
click at [130, 385] on div at bounding box center [175, 382] width 319 height 60
click at [198, 387] on div at bounding box center [175, 382] width 319 height 60
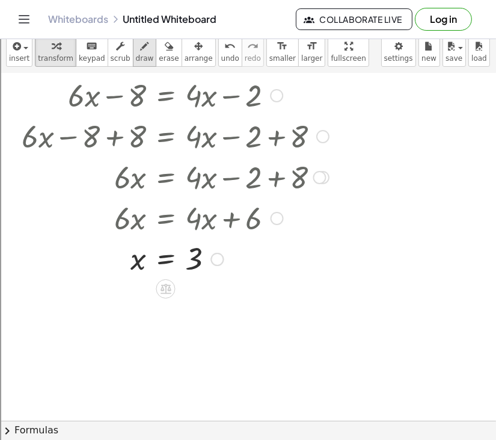
scroll to position [3810, 0]
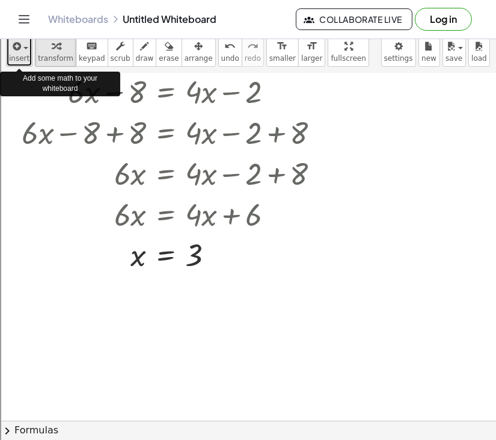
click at [17, 52] on icon "button" at bounding box center [15, 46] width 11 height 14
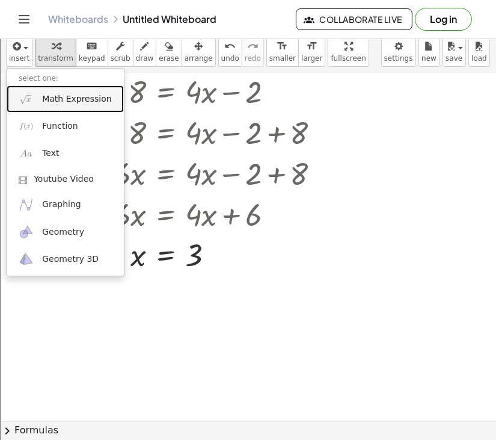
click at [54, 96] on span "Math Expression" at bounding box center [76, 99] width 69 height 12
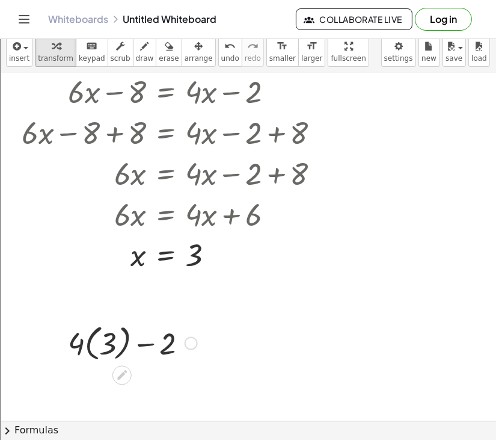
click at [105, 348] on div at bounding box center [132, 342] width 141 height 44
click at [105, 348] on div at bounding box center [132, 341] width 118 height 41
click at [137, 348] on div at bounding box center [132, 342] width 141 height 41
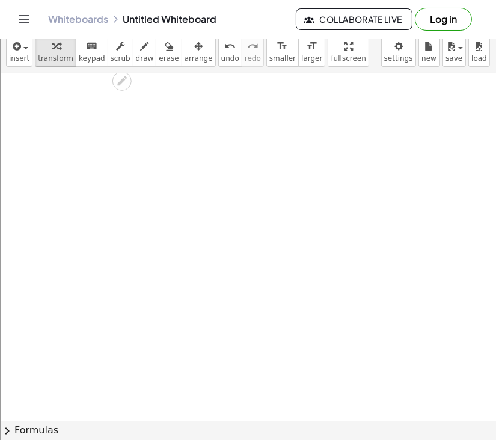
scroll to position [4224, 0]
click at [21, 63] on span "insert" at bounding box center [19, 58] width 20 height 8
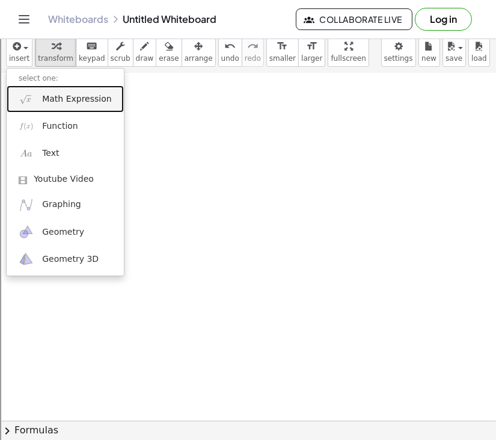
click at [64, 108] on link "Math Expression" at bounding box center [65, 98] width 117 height 27
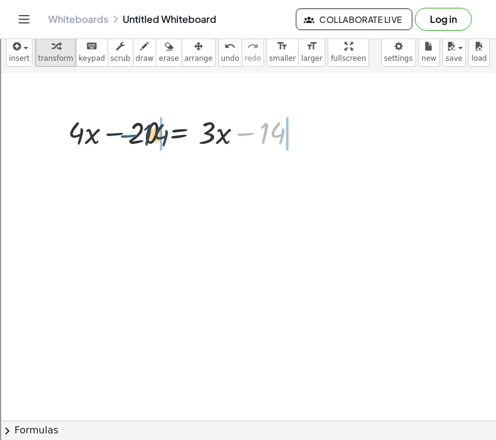
drag, startPoint x: 243, startPoint y: 136, endPoint x: 125, endPoint y: 138, distance: 117.9
click at [125, 138] on div at bounding box center [187, 131] width 251 height 41
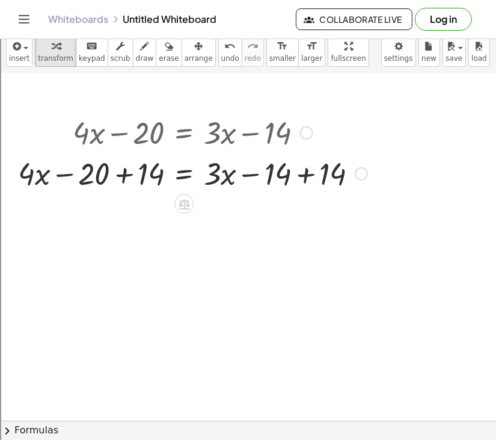
click at [122, 174] on div at bounding box center [192, 172] width 361 height 41
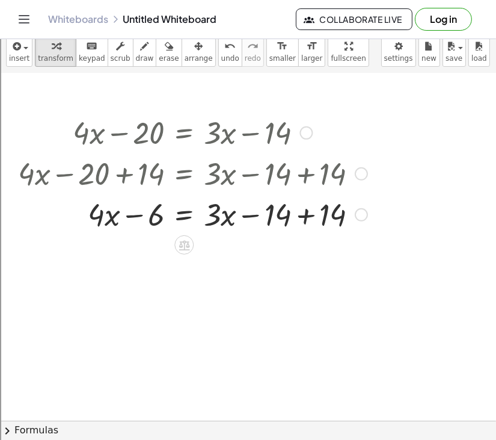
click at [305, 212] on div at bounding box center [192, 213] width 361 height 41
drag, startPoint x: 97, startPoint y: 218, endPoint x: 284, endPoint y: 220, distance: 187.6
click at [284, 220] on div at bounding box center [192, 213] width 361 height 41
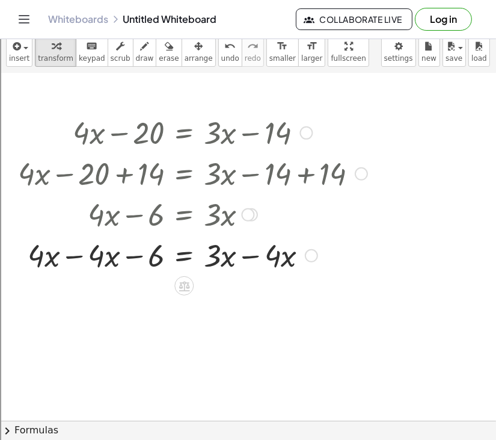
click at [70, 256] on div at bounding box center [192, 254] width 361 height 41
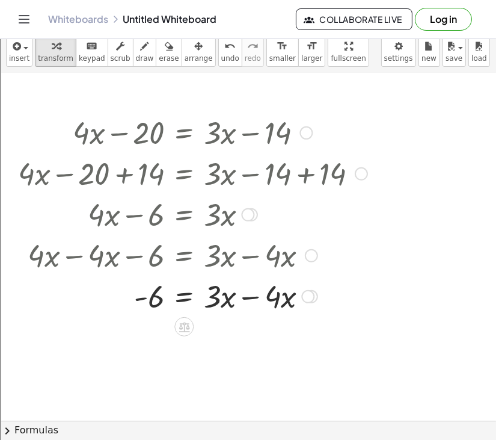
click at [249, 300] on div at bounding box center [192, 295] width 361 height 41
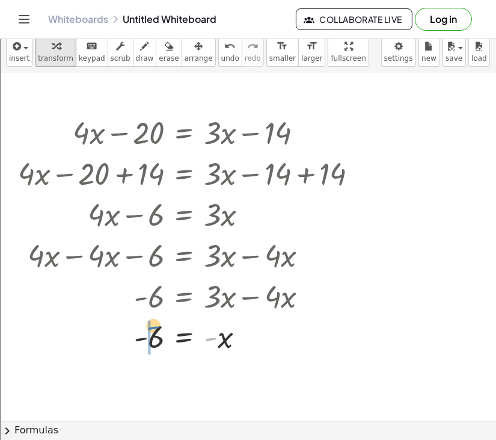
drag, startPoint x: 215, startPoint y: 351, endPoint x: 153, endPoint y: 339, distance: 62.5
click at [153, 339] on div at bounding box center [192, 336] width 361 height 40
drag, startPoint x: 127, startPoint y: 378, endPoint x: 85, endPoint y: 370, distance: 42.8
click at [85, 370] on div at bounding box center [192, 376] width 361 height 40
click at [131, 376] on div at bounding box center [192, 376] width 361 height 40
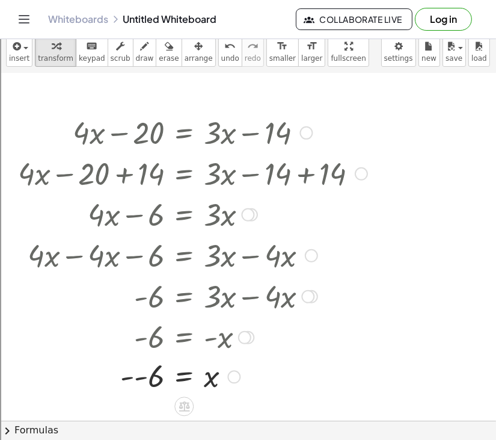
click at [131, 376] on div at bounding box center [192, 376] width 361 height 40
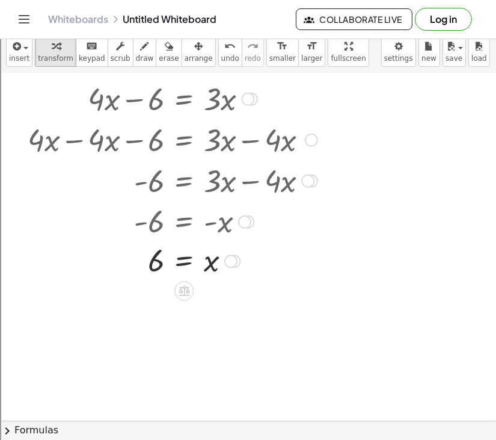
scroll to position [4342, 0]
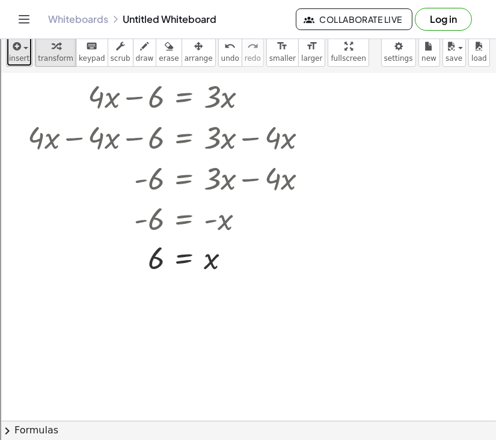
click at [25, 55] on span "insert" at bounding box center [19, 58] width 20 height 8
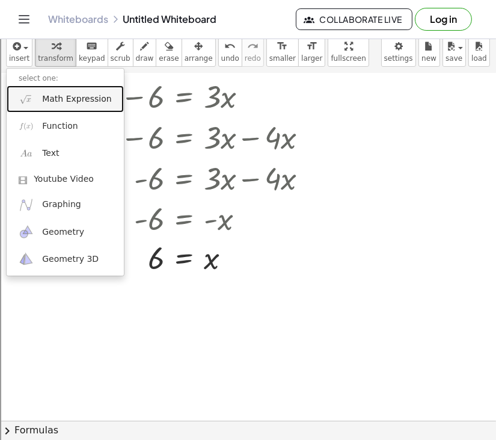
click at [57, 96] on span "Math Expression" at bounding box center [76, 99] width 69 height 12
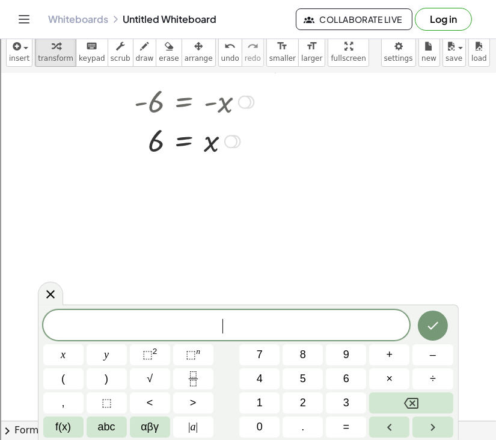
scroll to position [4460, 0]
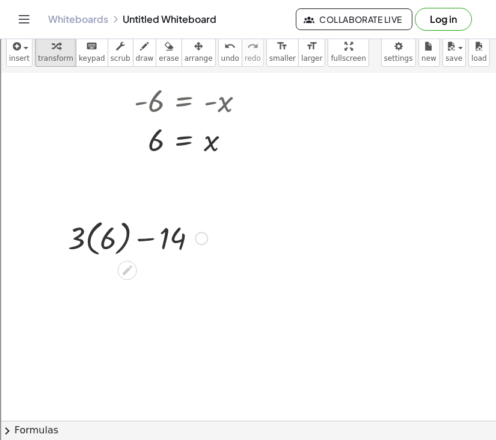
click at [96, 240] on div at bounding box center [138, 237] width 152 height 44
click at [96, 240] on div at bounding box center [137, 237] width 129 height 41
click at [106, 247] on div at bounding box center [138, 237] width 152 height 44
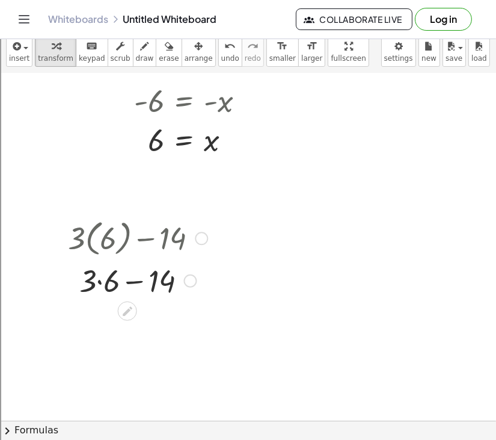
click at [105, 273] on div at bounding box center [138, 279] width 152 height 41
click at [126, 285] on div at bounding box center [138, 279] width 164 height 41
click at [127, 318] on div at bounding box center [138, 320] width 152 height 41
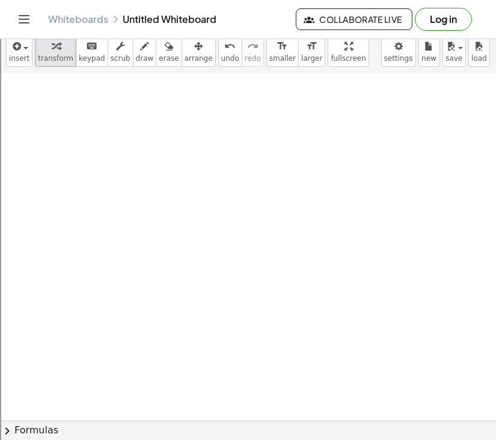
scroll to position [4781, 0]
click at [12, 56] on span "insert" at bounding box center [19, 58] width 20 height 8
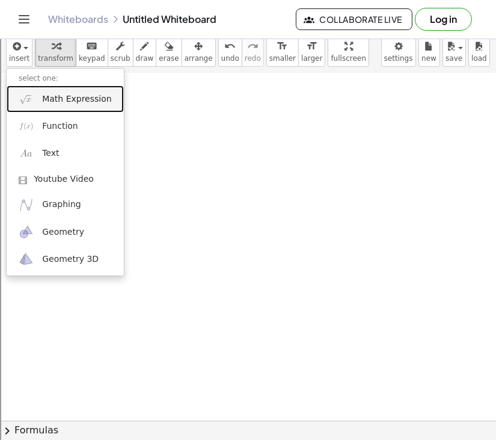
click at [44, 102] on span "Math Expression" at bounding box center [76, 99] width 69 height 12
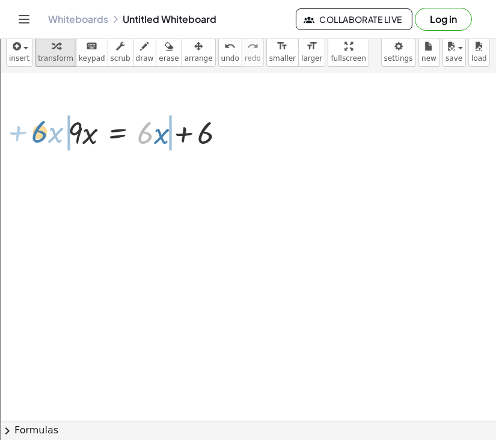
drag, startPoint x: 140, startPoint y: 134, endPoint x: 33, endPoint y: 133, distance: 107.0
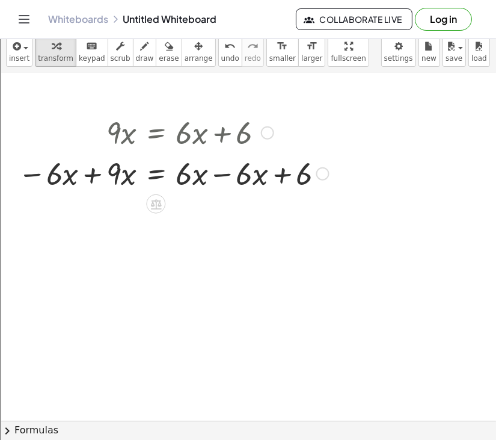
click at [216, 173] on div at bounding box center [173, 172] width 323 height 41
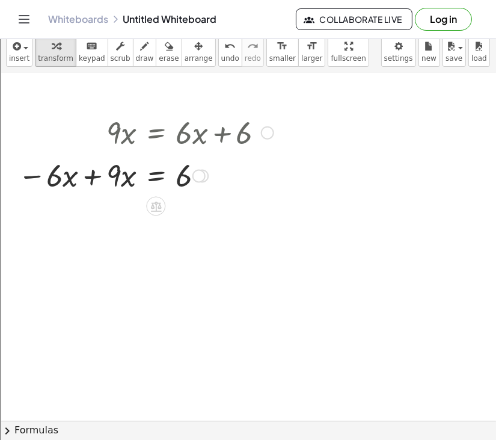
click at [85, 180] on div at bounding box center [173, 175] width 323 height 41
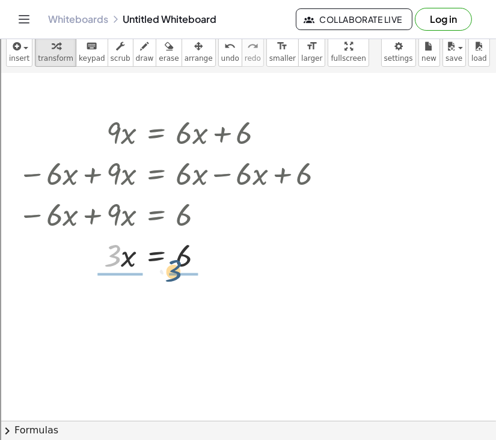
drag, startPoint x: 110, startPoint y: 263, endPoint x: 188, endPoint y: 294, distance: 84.2
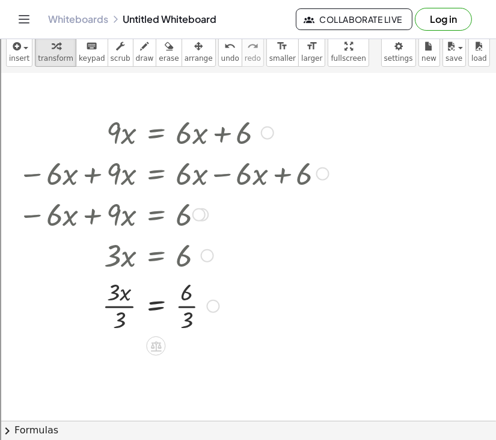
click at [118, 310] on div at bounding box center [173, 305] width 323 height 60
click at [188, 368] on div at bounding box center [173, 365] width 323 height 60
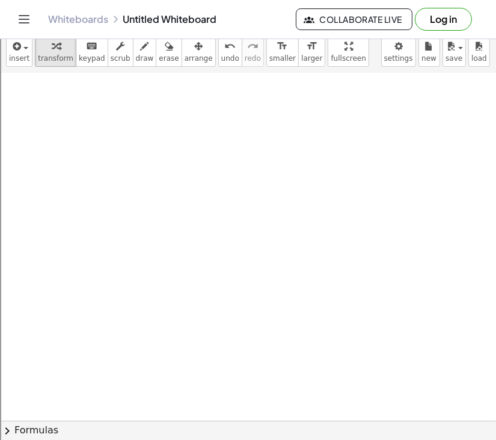
scroll to position [5259, 0]
click at [22, 45] on span "button" at bounding box center [22, 47] width 2 height 8
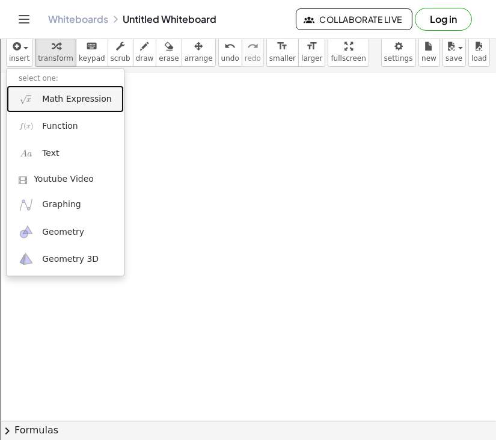
click at [43, 98] on span "Math Expression" at bounding box center [76, 99] width 69 height 12
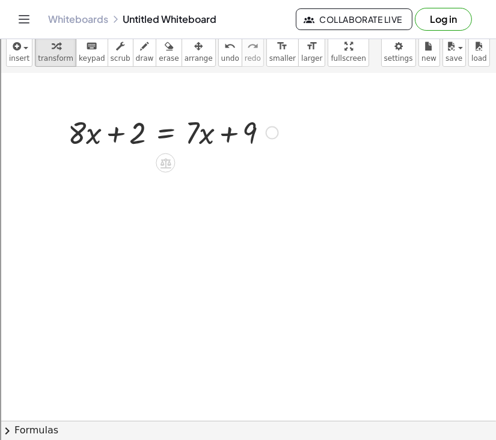
click at [225, 137] on div at bounding box center [173, 131] width 222 height 41
drag, startPoint x: 192, startPoint y: 127, endPoint x: 35, endPoint y: 124, distance: 157.0
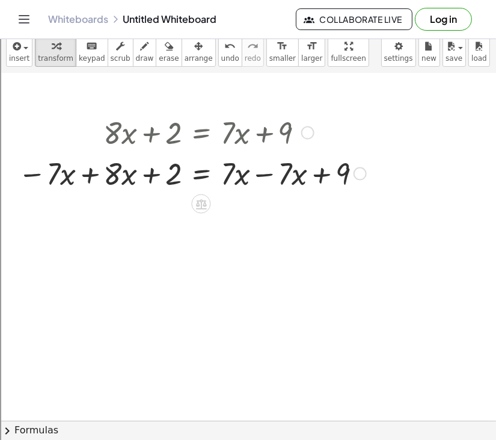
click at [263, 172] on div at bounding box center [192, 172] width 360 height 41
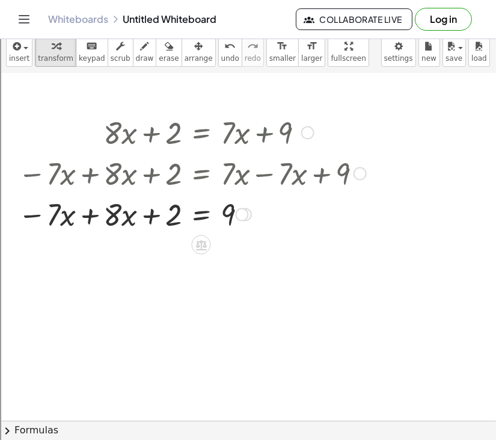
click at [88, 219] on div at bounding box center [192, 213] width 360 height 41
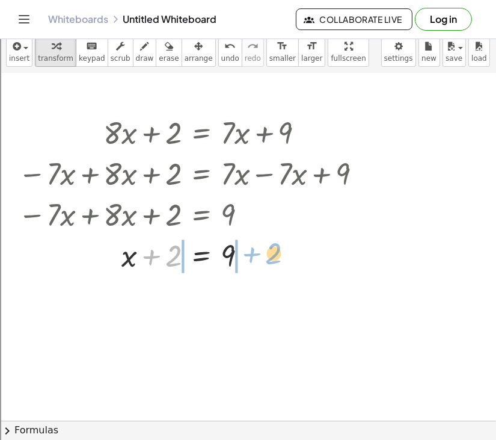
drag, startPoint x: 152, startPoint y: 254, endPoint x: 247, endPoint y: 251, distance: 95.0
click at [247, 251] on div at bounding box center [192, 254] width 360 height 41
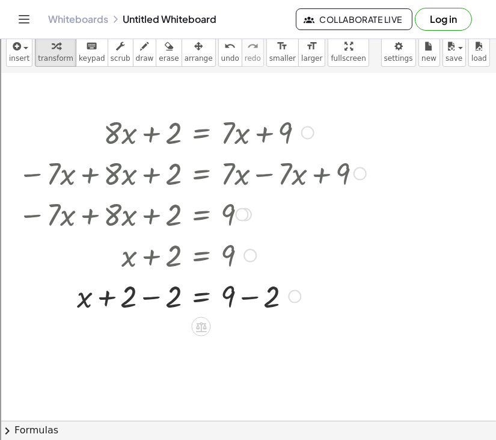
click at [151, 298] on div at bounding box center [192, 295] width 360 height 41
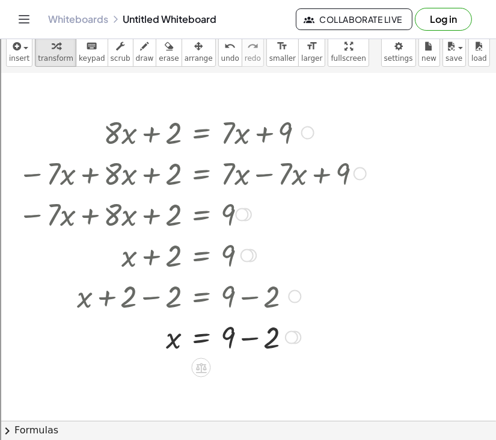
click at [245, 335] on div at bounding box center [192, 336] width 360 height 41
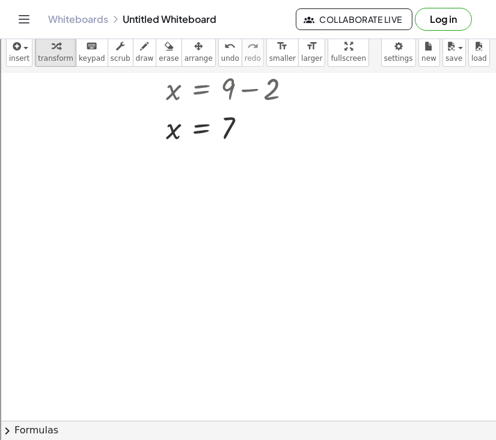
scroll to position [5510, 0]
click at [14, 61] on span "insert" at bounding box center [19, 58] width 20 height 8
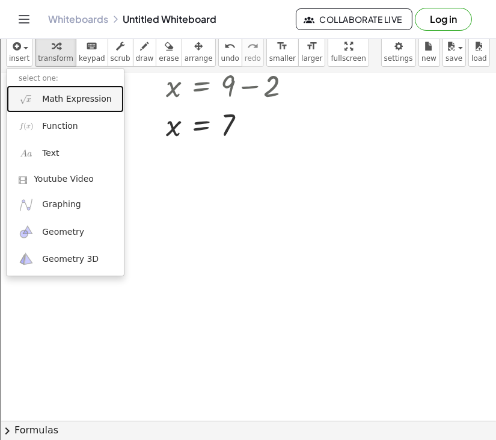
click at [64, 102] on span "Math Expression" at bounding box center [76, 99] width 69 height 12
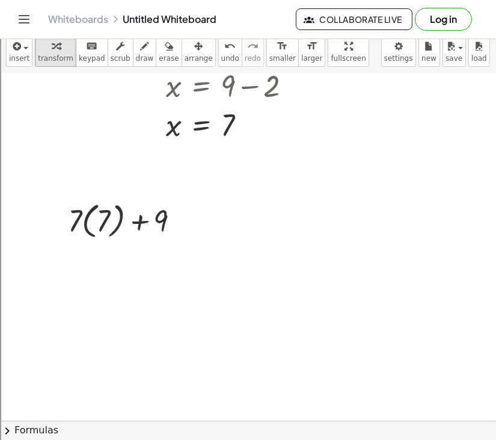
click at [97, 228] on div at bounding box center [128, 220] width 133 height 44
click at [123, 227] on div at bounding box center [128, 220] width 133 height 44
click at [107, 259] on div at bounding box center [128, 262] width 133 height 41
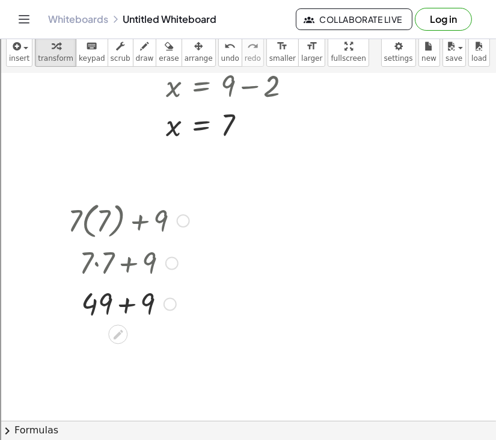
click at [126, 305] on div at bounding box center [128, 303] width 133 height 41
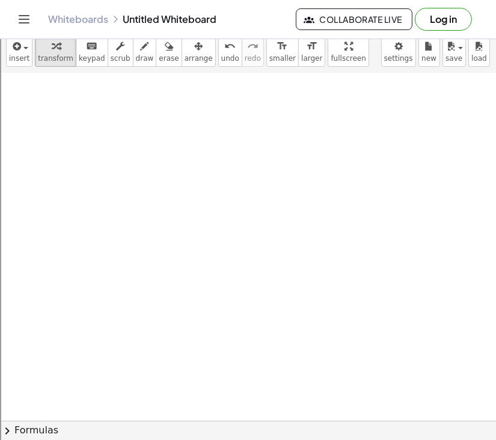
scroll to position [5829, 0]
click at [23, 49] on span "button" at bounding box center [22, 47] width 2 height 8
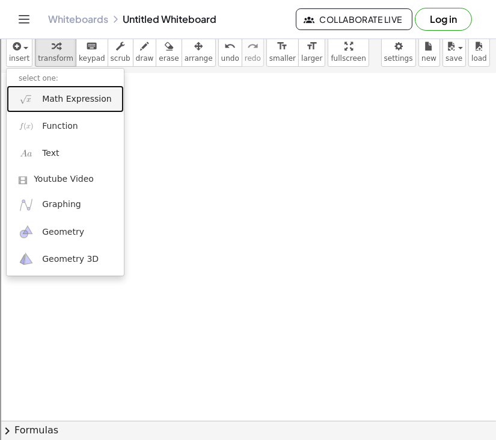
click at [84, 108] on link "Math Expression" at bounding box center [65, 98] width 117 height 27
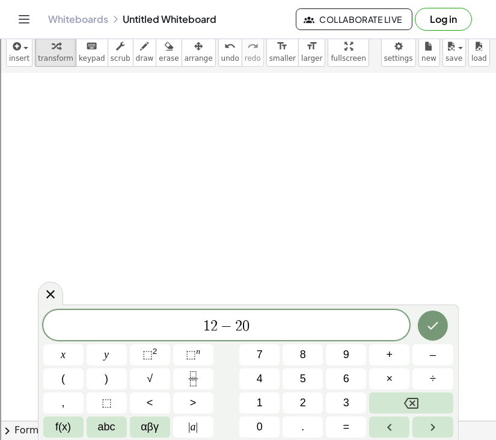
click at [220, 326] on span "−" at bounding box center [226, 326] width 17 height 14
click at [258, 322] on span "1 2 x ​ − 2 0" at bounding box center [226, 325] width 367 height 17
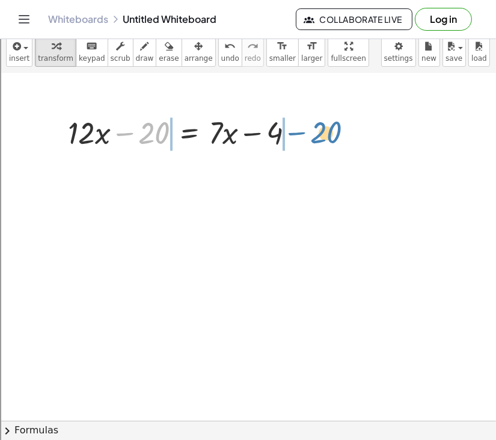
drag, startPoint x: 128, startPoint y: 133, endPoint x: 301, endPoint y: 132, distance: 172.6
click at [301, 132] on div at bounding box center [186, 131] width 248 height 41
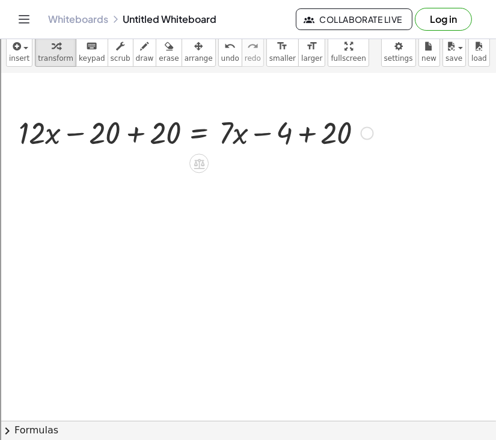
click at [307, 138] on div at bounding box center [195, 131] width 367 height 41
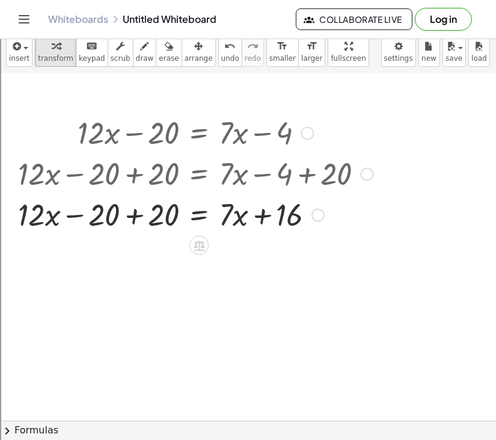
click at [135, 210] on div at bounding box center [195, 213] width 367 height 41
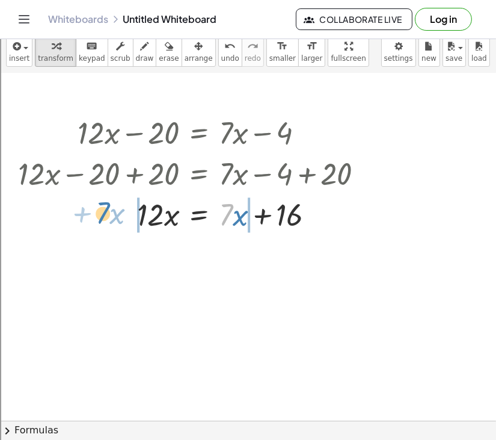
drag, startPoint x: 229, startPoint y: 212, endPoint x: 95, endPoint y: 210, distance: 134.1
click at [95, 210] on div at bounding box center [195, 213] width 367 height 41
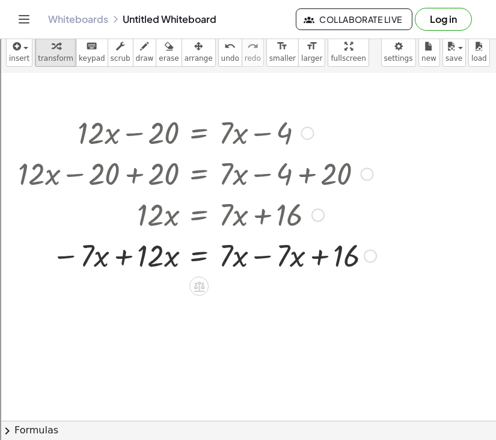
click at [257, 258] on div at bounding box center [197, 254] width 370 height 41
click at [128, 259] on div at bounding box center [195, 254] width 367 height 41
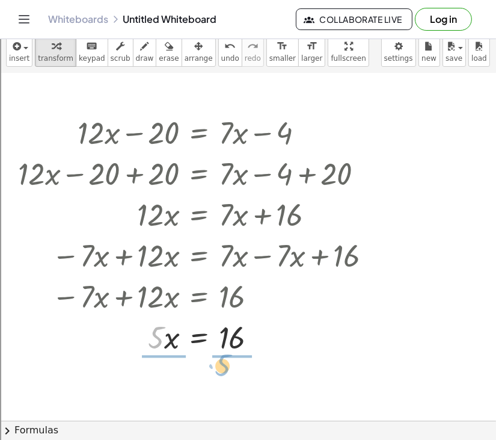
drag, startPoint x: 162, startPoint y: 329, endPoint x: 242, endPoint y: 359, distance: 84.7
click at [242, 359] on div "+ · 12 · x − 20 = + · 7 · x − 4 + · 12 · x − 20 + 20 = + · 7 · x − 4 + 20 + · 1…" at bounding box center [192, 233] width 385 height 251
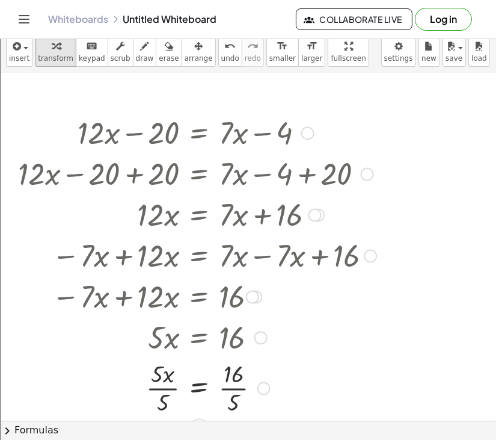
click at [171, 388] on div at bounding box center [197, 387] width 370 height 60
click at [230, 391] on div at bounding box center [197, 387] width 370 height 60
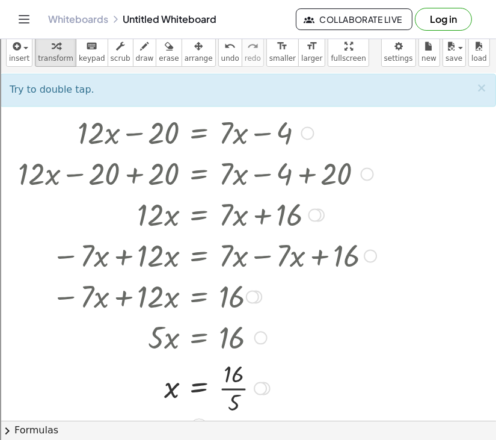
click at [230, 391] on div at bounding box center [197, 387] width 370 height 60
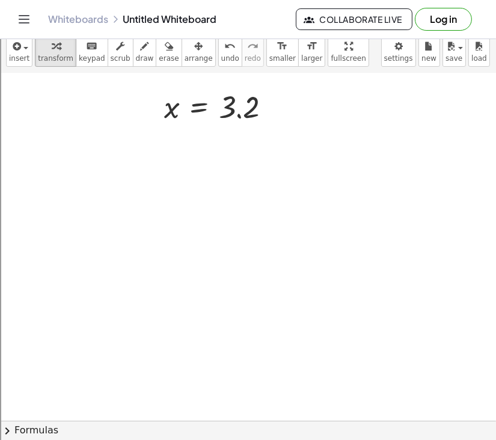
scroll to position [6156, 0]
click at [22, 61] on span "insert" at bounding box center [19, 58] width 20 height 8
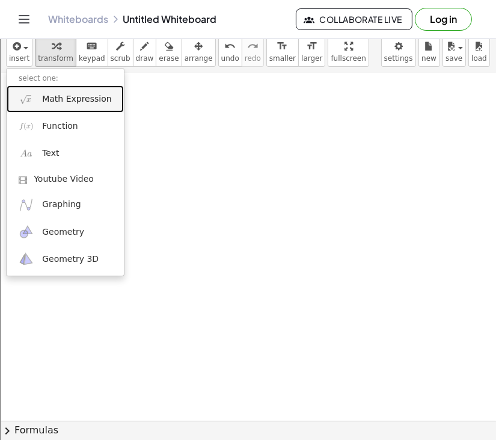
click at [52, 106] on link "Math Expression" at bounding box center [65, 98] width 117 height 27
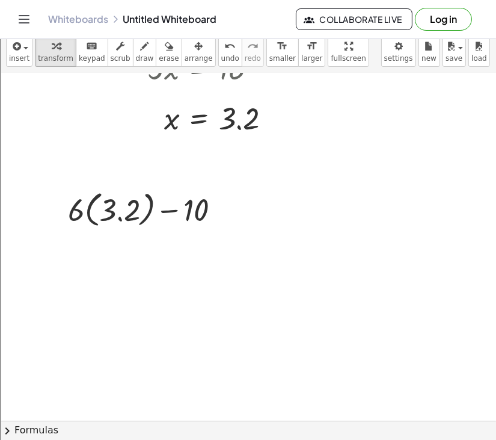
scroll to position [6101, 0]
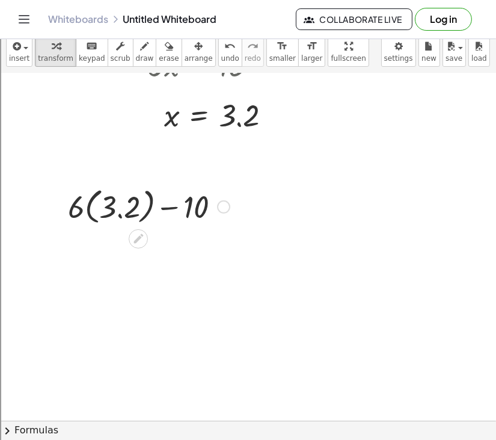
click at [167, 203] on div at bounding box center [149, 205] width 174 height 44
click at [167, 204] on div at bounding box center [149, 205] width 174 height 44
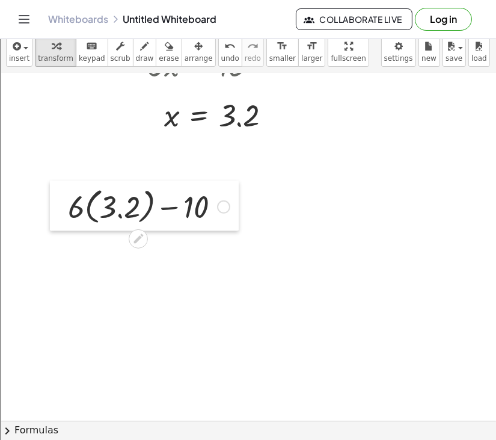
click at [61, 217] on div at bounding box center [59, 205] width 18 height 50
click at [129, 216] on div at bounding box center [149, 205] width 174 height 44
click at [129, 216] on div at bounding box center [148, 205] width 151 height 41
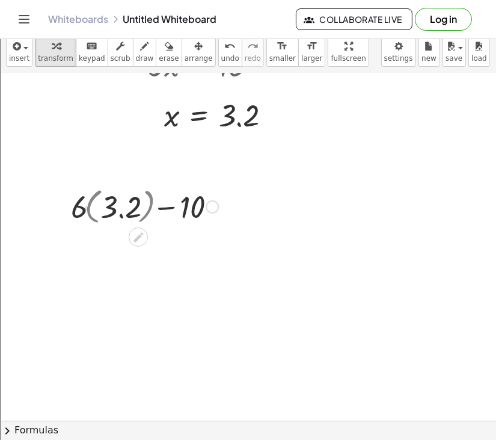
click at [129, 216] on div at bounding box center [149, 205] width 174 height 41
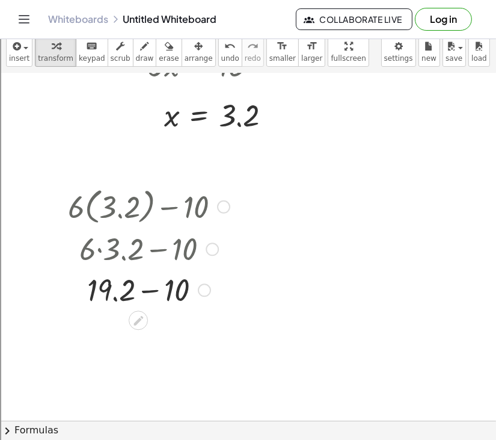
click at [150, 296] on div at bounding box center [149, 288] width 174 height 41
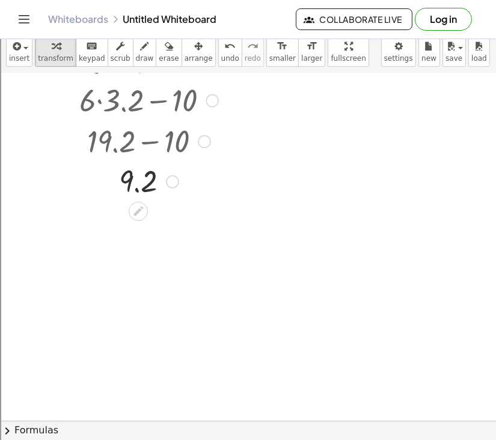
scroll to position [6292, 0]
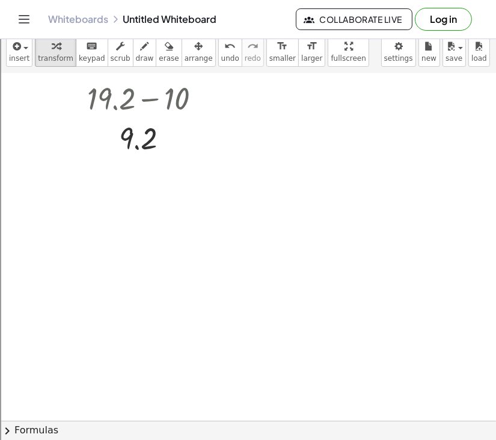
click at [10, 70] on div "insert select one: Math Expression Function Text Youtube Video Graphing Geometr…" at bounding box center [248, 51] width 496 height 44
click at [22, 61] on span "insert" at bounding box center [19, 58] width 20 height 8
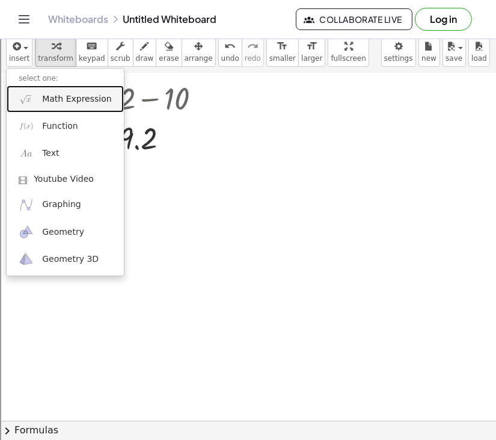
click at [63, 103] on span "Math Expression" at bounding box center [76, 99] width 69 height 12
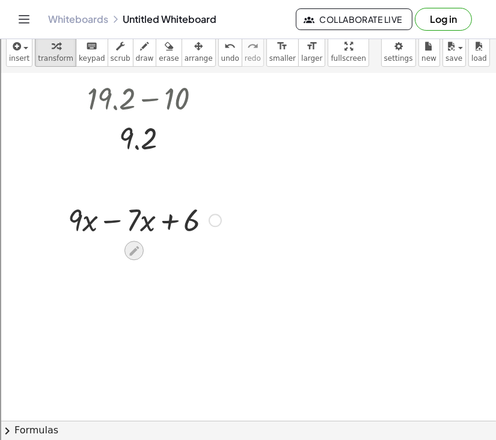
click at [135, 249] on icon at bounding box center [134, 250] width 10 height 10
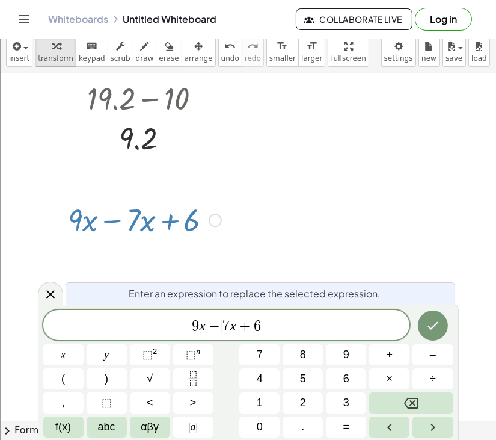
click at [221, 325] on span "−" at bounding box center [214, 326] width 17 height 14
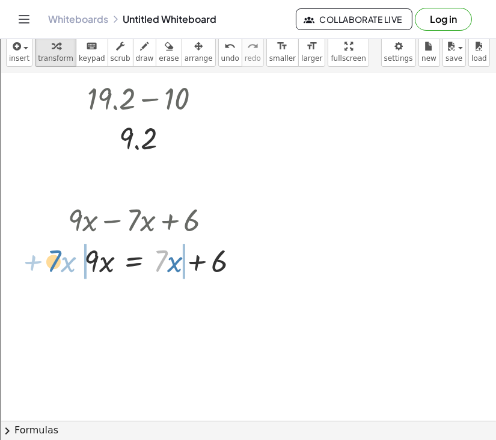
drag, startPoint x: 164, startPoint y: 268, endPoint x: 57, endPoint y: 268, distance: 107.0
click at [57, 268] on div "+ · 9 · x − · 7 · x + 6 · 7 + · x · 9 · x = + · 7 · x + 6" at bounding box center [154, 239] width 208 height 88
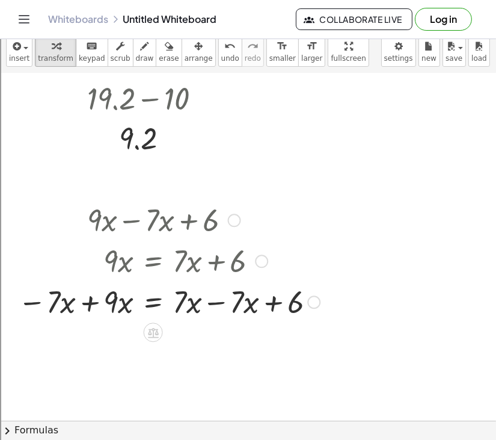
click at [218, 307] on div at bounding box center [169, 300] width 314 height 41
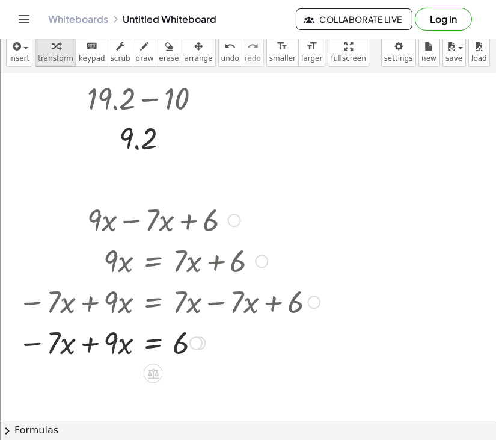
click at [90, 350] on div at bounding box center [169, 341] width 314 height 41
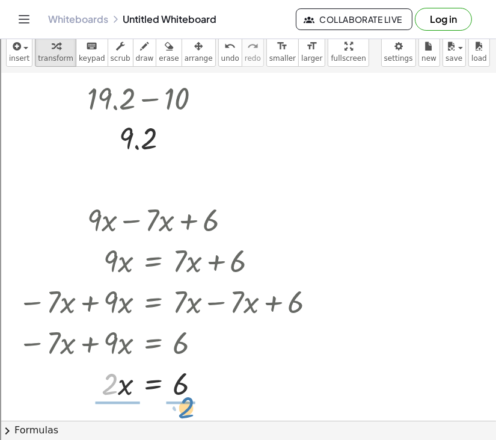
drag, startPoint x: 112, startPoint y: 385, endPoint x: 192, endPoint y: 410, distance: 83.1
click at [112, 384] on div at bounding box center [169, 382] width 314 height 60
click at [186, 393] on div at bounding box center [169, 382] width 314 height 60
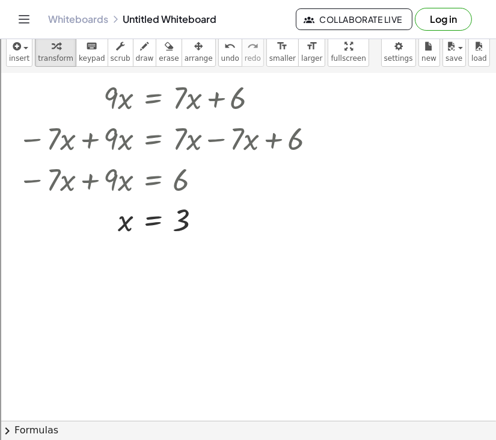
scroll to position [6458, 0]
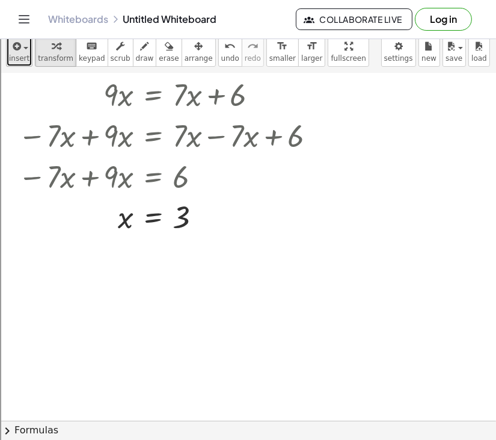
click at [25, 47] on span "button" at bounding box center [25, 48] width 5 height 2
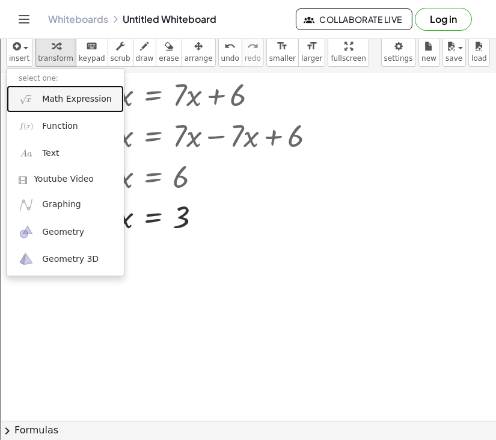
click at [70, 97] on span "Math Expression" at bounding box center [76, 99] width 69 height 12
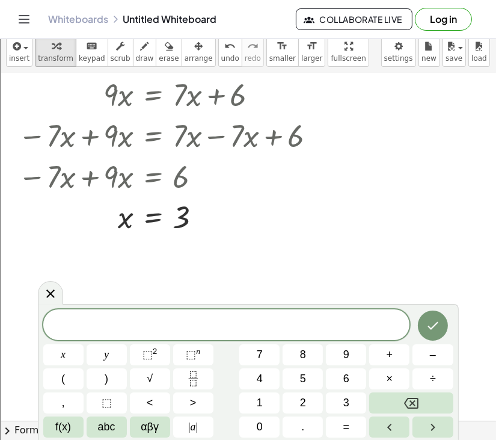
click at [199, 328] on span at bounding box center [226, 325] width 367 height 18
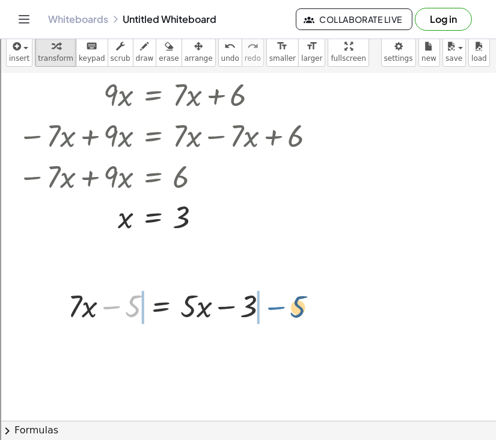
drag, startPoint x: 112, startPoint y: 310, endPoint x: 277, endPoint y: 311, distance: 164.1
click at [277, 311] on div at bounding box center [173, 304] width 222 height 41
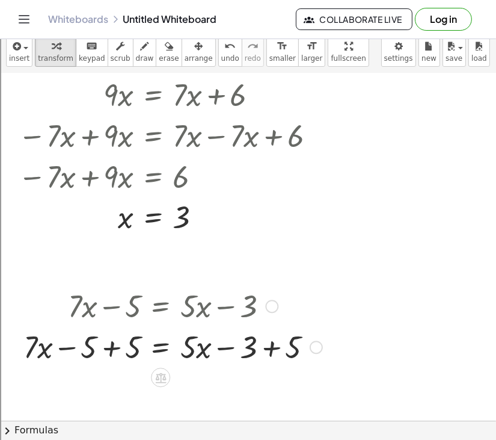
click at [268, 348] on div at bounding box center [172, 345] width 311 height 41
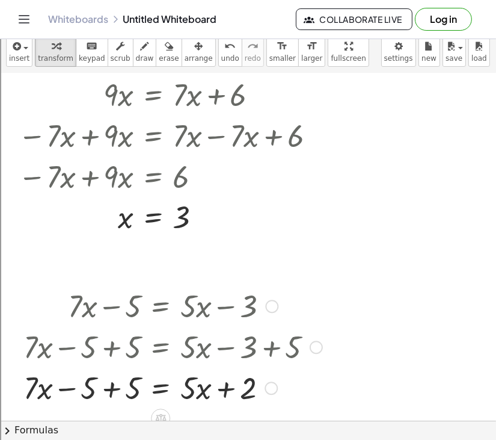
click at [108, 393] on div at bounding box center [172, 386] width 311 height 41
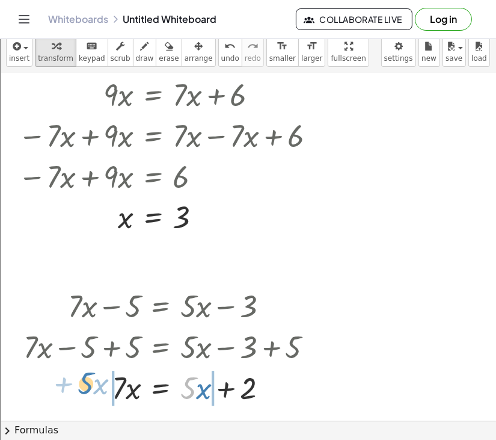
drag, startPoint x: 183, startPoint y: 393, endPoint x: 79, endPoint y: 388, distance: 103.5
click at [79, 388] on div at bounding box center [172, 386] width 311 height 41
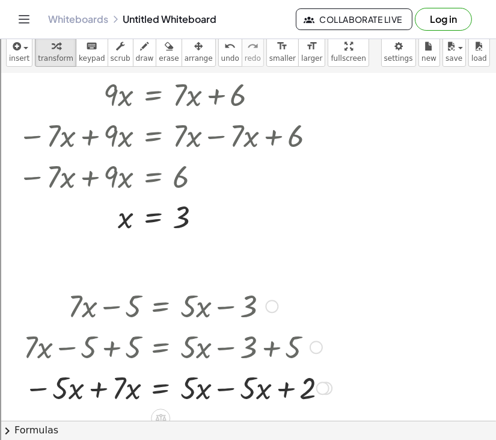
click at [230, 388] on div at bounding box center [177, 386] width 320 height 41
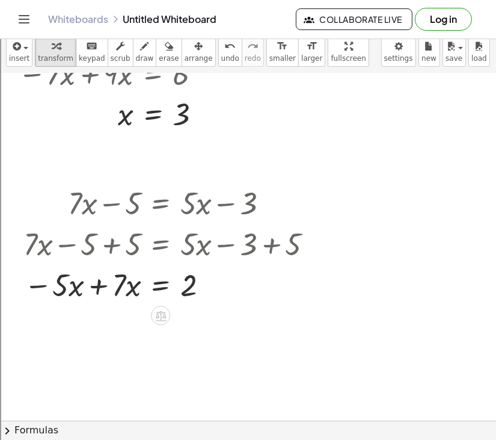
scroll to position [6567, 0]
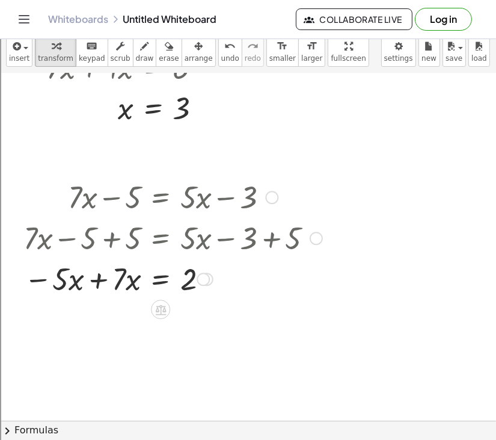
click at [96, 287] on div at bounding box center [172, 277] width 311 height 41
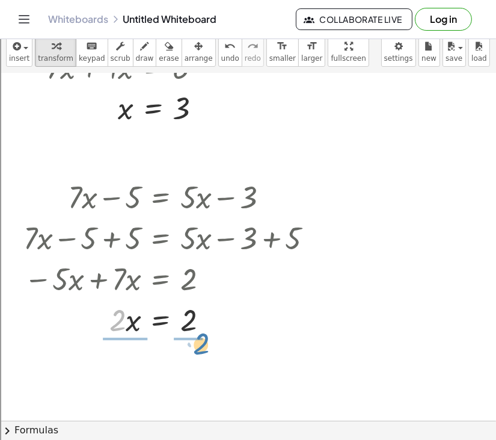
drag, startPoint x: 115, startPoint y: 317, endPoint x: 200, endPoint y: 340, distance: 87.4
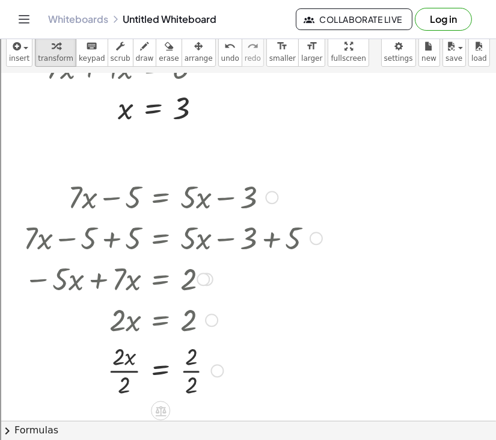
click at [130, 377] on div at bounding box center [172, 369] width 311 height 60
click at [200, 375] on div at bounding box center [172, 369] width 311 height 60
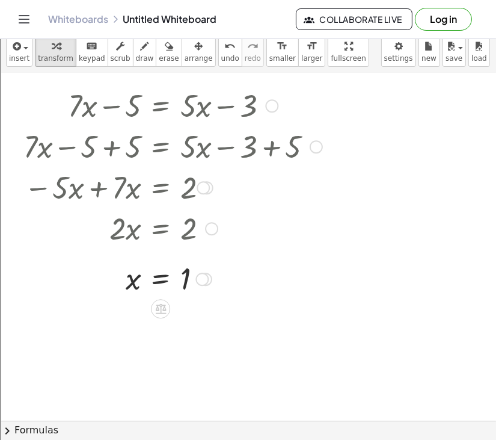
scroll to position [6656, 0]
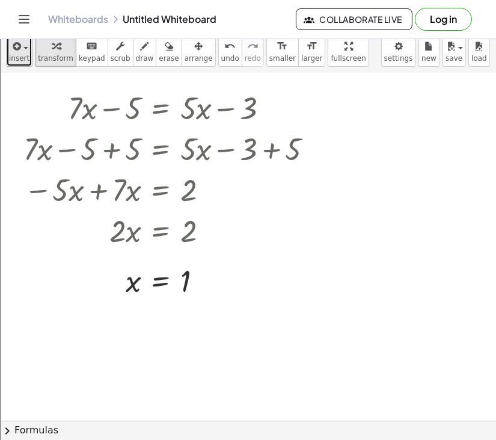
click at [13, 52] on icon "button" at bounding box center [15, 46] width 11 height 14
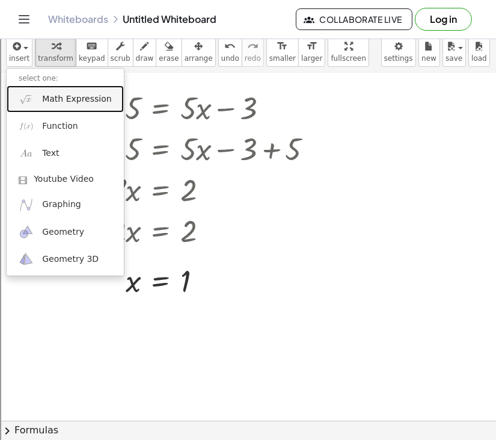
click at [49, 100] on span "Math Expression" at bounding box center [76, 99] width 69 height 12
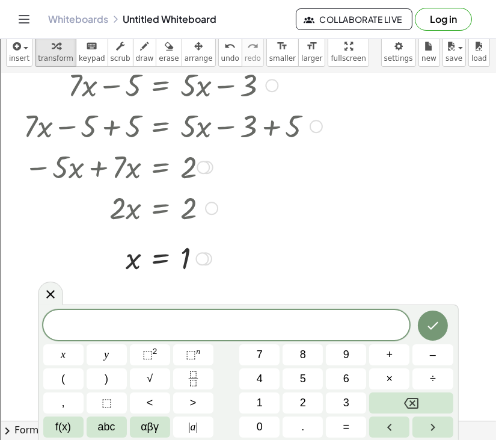
scroll to position [6678, 0]
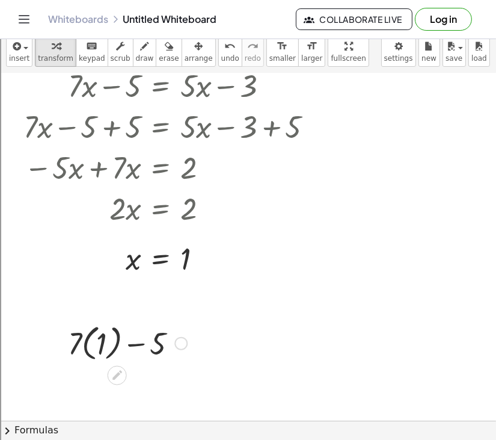
click at [91, 349] on div at bounding box center [127, 342] width 131 height 44
click at [0, 0] on div at bounding box center [0, 0] width 0 height 0
click at [103, 388] on div at bounding box center [127, 384] width 131 height 41
click at [120, 386] on div at bounding box center [127, 384] width 131 height 41
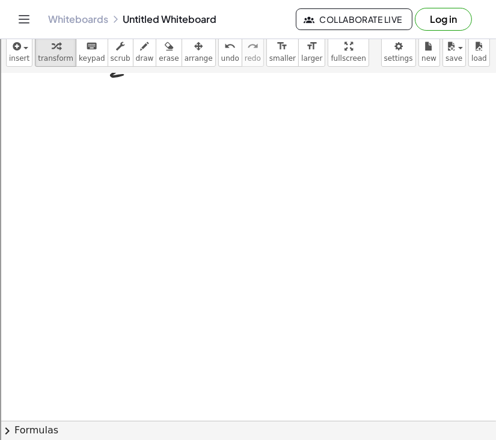
scroll to position [7000, 0]
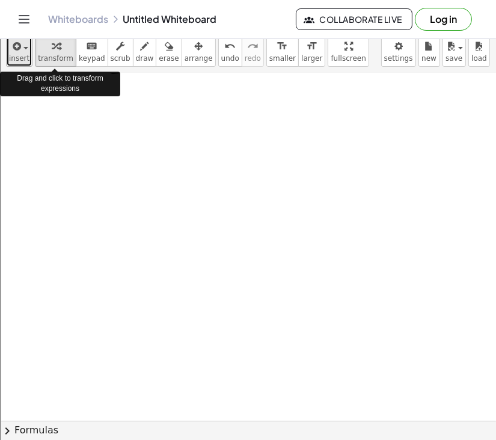
click at [31, 52] on button "insert" at bounding box center [19, 50] width 26 height 31
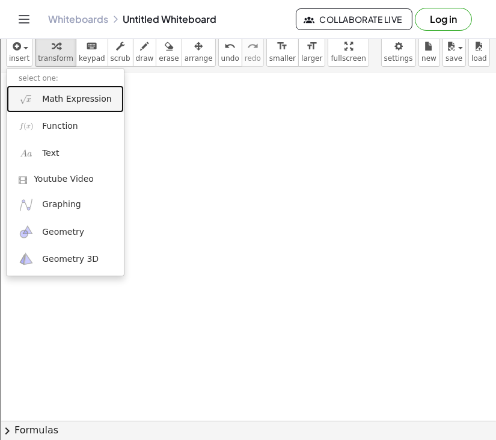
click at [54, 94] on span "Math Expression" at bounding box center [76, 99] width 69 height 12
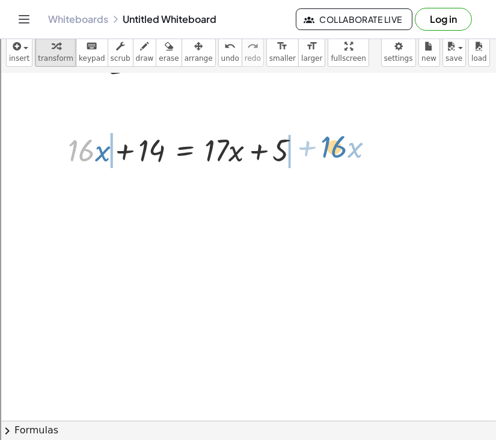
drag, startPoint x: 82, startPoint y: 155, endPoint x: 331, endPoint y: 153, distance: 248.3
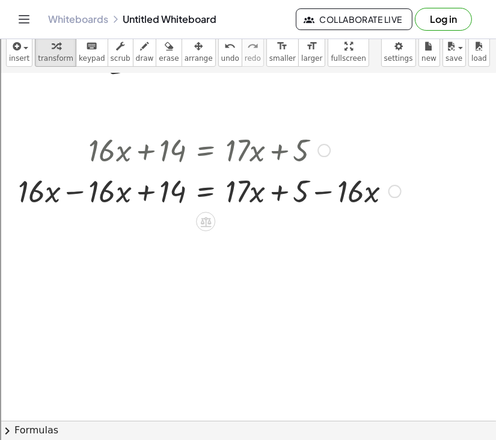
click at [77, 191] on div at bounding box center [209, 190] width 395 height 41
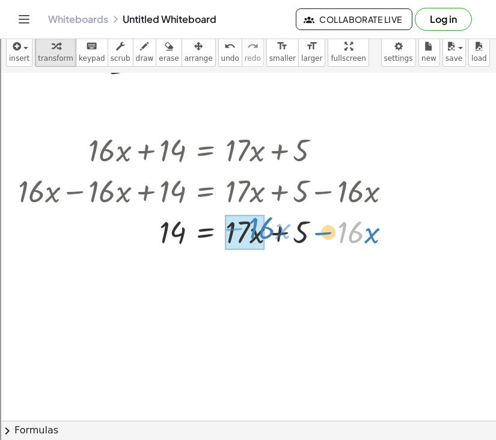
drag, startPoint x: 352, startPoint y: 238, endPoint x: 256, endPoint y: 232, distance: 97.0
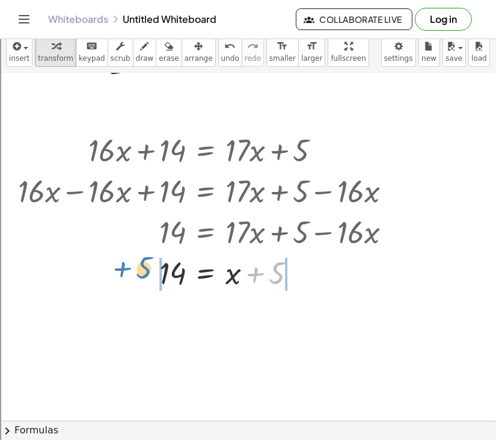
drag, startPoint x: 256, startPoint y: 276, endPoint x: 115, endPoint y: 271, distance: 140.8
click at [115, 271] on div at bounding box center [209, 271] width 395 height 41
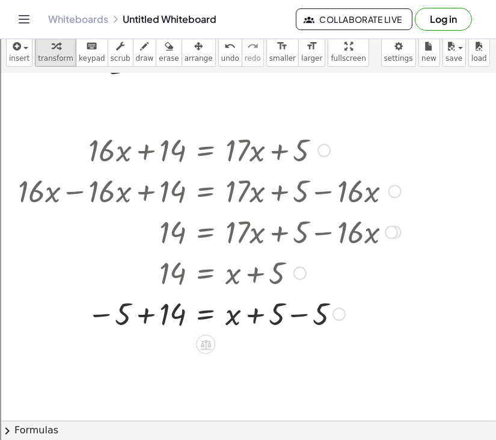
click at [294, 317] on div at bounding box center [209, 312] width 395 height 41
click at [142, 317] on div at bounding box center [209, 313] width 395 height 40
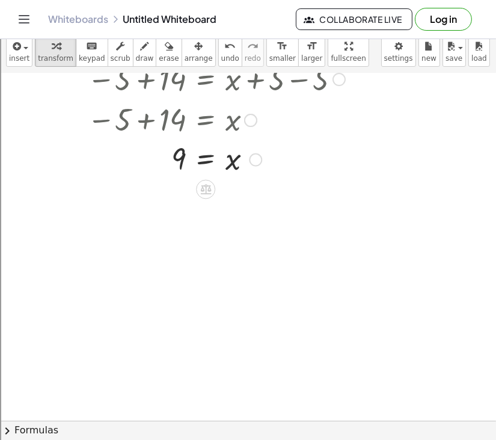
scroll to position [7238, 0]
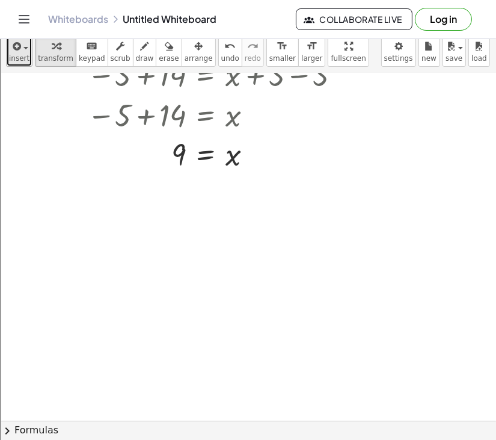
click at [25, 58] on span "insert" at bounding box center [19, 58] width 20 height 8
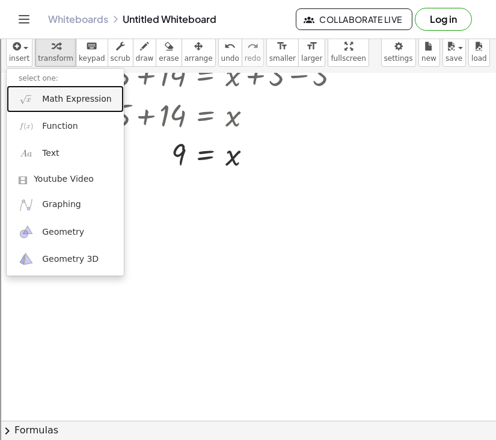
click at [47, 104] on span "Math Expression" at bounding box center [76, 99] width 69 height 12
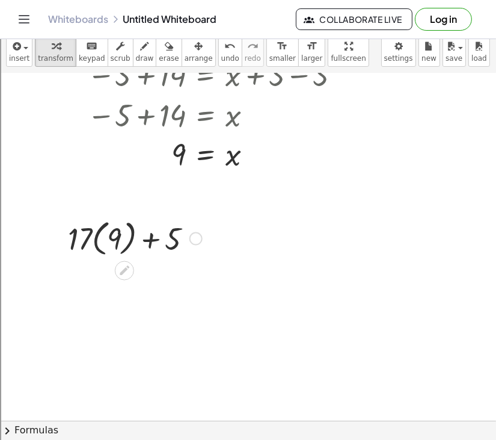
click at [111, 244] on div at bounding box center [135, 237] width 146 height 44
click at [110, 244] on div at bounding box center [135, 237] width 146 height 41
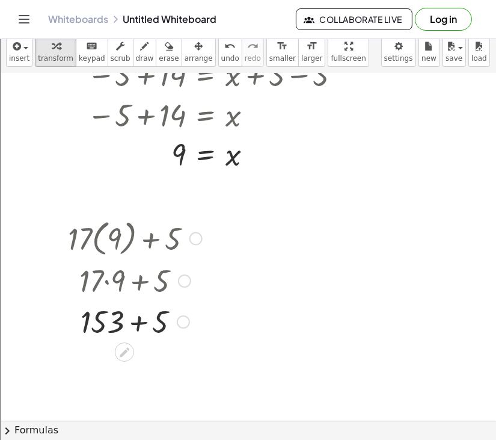
click at [132, 319] on div at bounding box center [135, 320] width 146 height 41
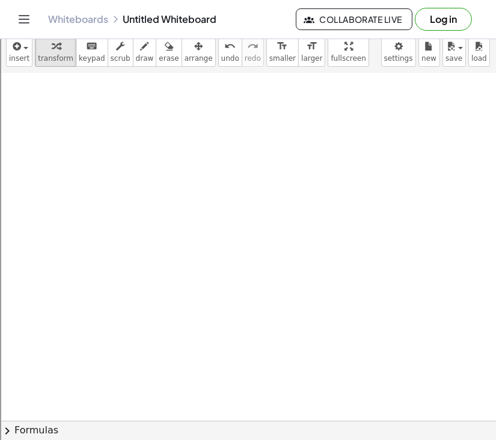
scroll to position [7607, 0]
click at [14, 54] on span "insert" at bounding box center [19, 58] width 20 height 8
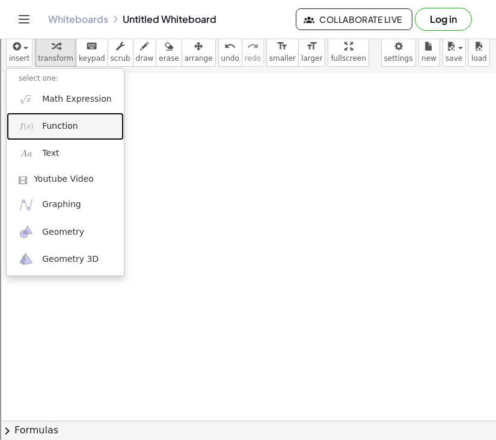
click at [75, 116] on link "Function" at bounding box center [65, 125] width 117 height 27
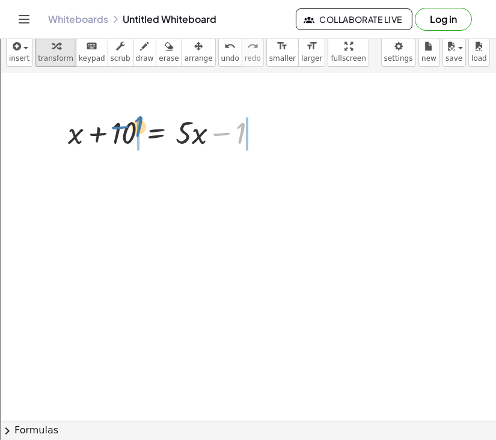
drag, startPoint x: 217, startPoint y: 133, endPoint x: 114, endPoint y: 127, distance: 103.0
click at [114, 127] on div at bounding box center [167, 131] width 211 height 41
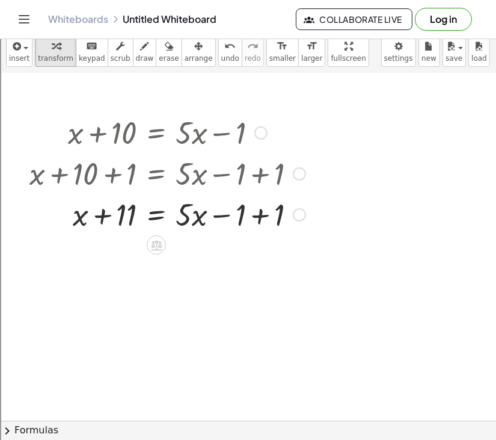
click at [254, 213] on div at bounding box center [167, 213] width 288 height 41
drag, startPoint x: 76, startPoint y: 220, endPoint x: 203, endPoint y: 217, distance: 126.9
click at [203, 217] on div at bounding box center [167, 213] width 288 height 41
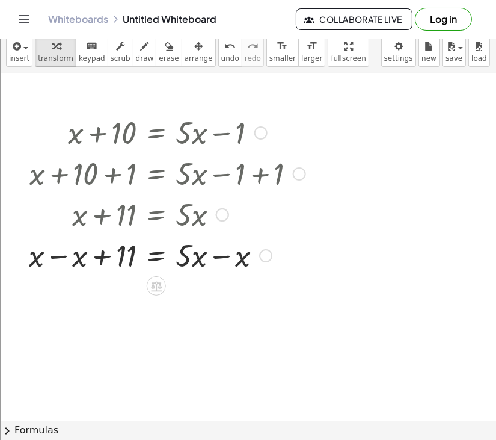
click at [72, 256] on div at bounding box center [167, 254] width 289 height 41
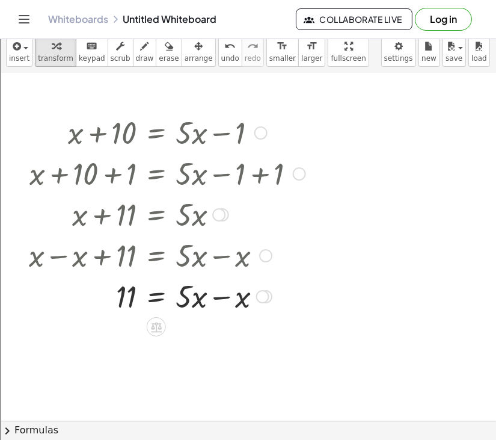
click at [222, 295] on div at bounding box center [167, 295] width 289 height 41
click at [209, 298] on div at bounding box center [167, 295] width 289 height 41
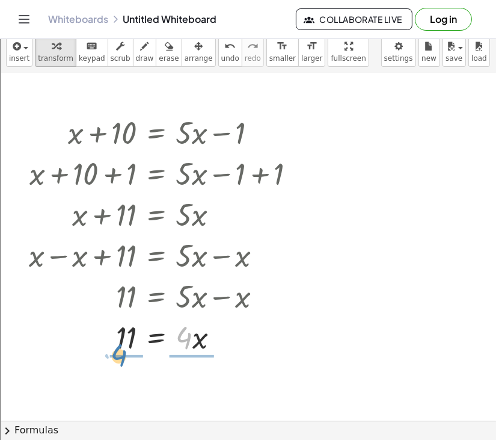
drag, startPoint x: 185, startPoint y: 342, endPoint x: 120, endPoint y: 361, distance: 67.6
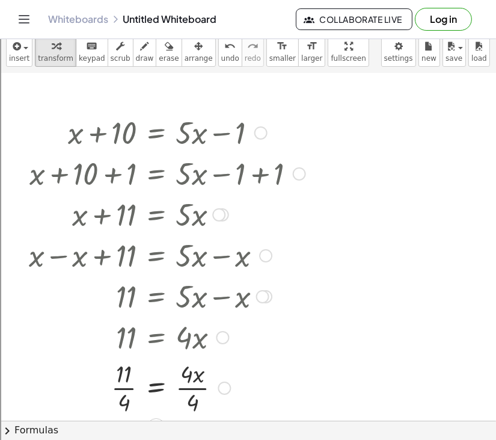
click at [192, 391] on div at bounding box center [167, 387] width 289 height 60
click at [117, 394] on div at bounding box center [167, 387] width 289 height 60
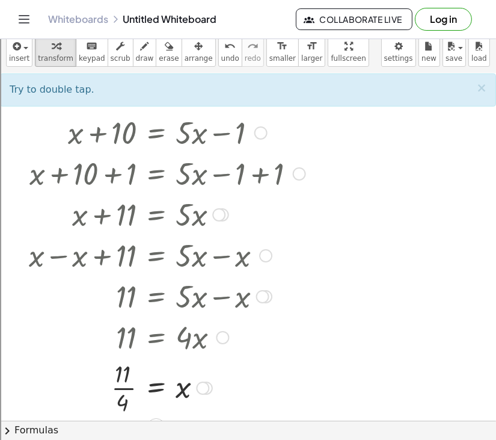
click at [123, 389] on div at bounding box center [167, 387] width 289 height 60
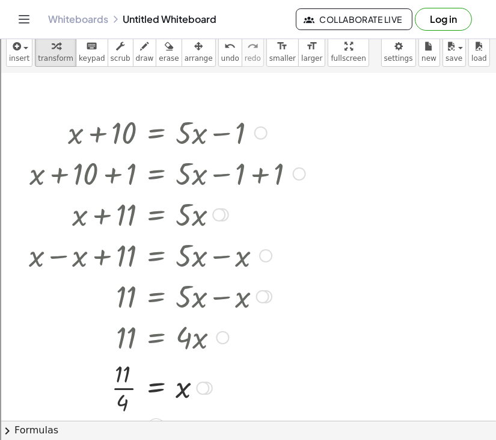
click at [123, 389] on div at bounding box center [167, 387] width 289 height 60
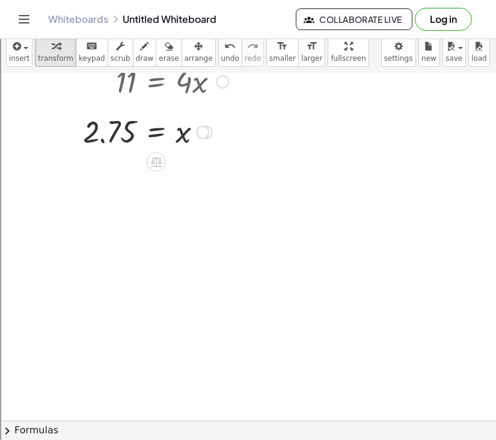
scroll to position [7865, 0]
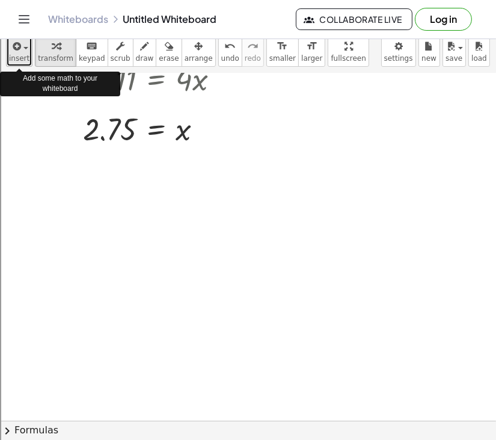
click at [20, 58] on span "insert" at bounding box center [19, 58] width 20 height 8
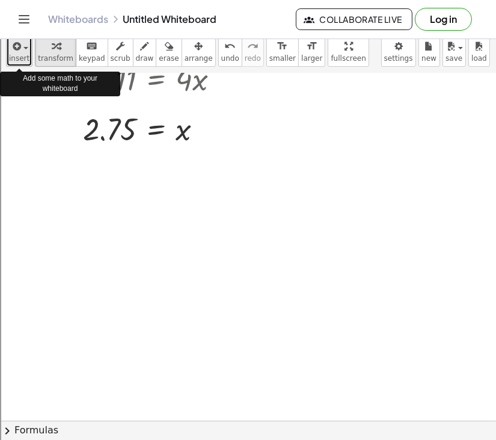
click at [22, 54] on span "insert" at bounding box center [19, 58] width 20 height 8
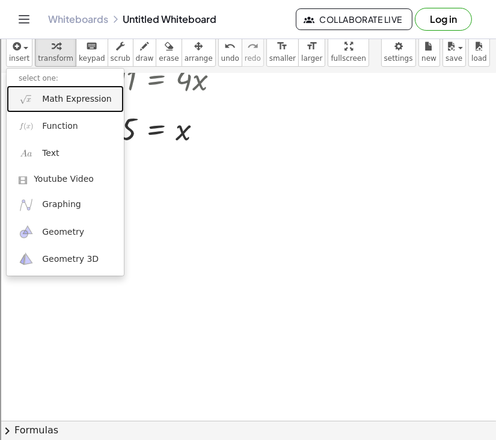
click at [65, 109] on link "Math Expression" at bounding box center [65, 98] width 117 height 27
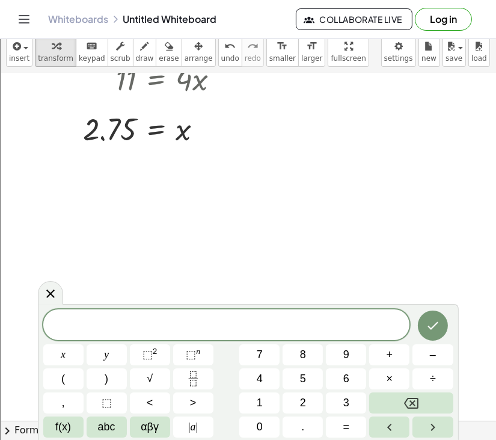
click at [161, 342] on div "x y ⬚ 2 ⬚ n 7 8 9 + – ( ) √ 4 5 6 × ÷ , ⬚ < > 1 2 3 f(x) abc αβγ | a | 0 . =" at bounding box center [248, 373] width 410 height 128
click at [182, 327] on span at bounding box center [226, 325] width 367 height 18
click at [254, 329] on span "−" at bounding box center [261, 326] width 17 height 14
click at [311, 328] on span "1 6 x − 8 = 1 4 x ​ − 4" at bounding box center [226, 325] width 367 height 17
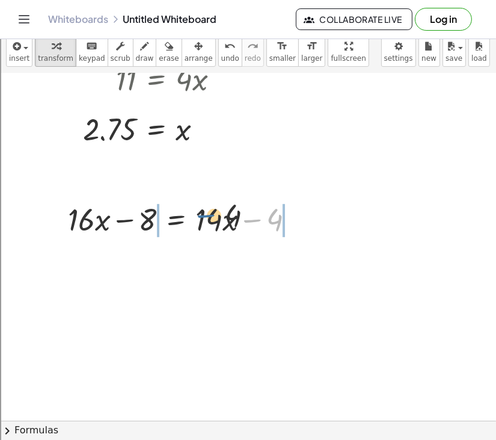
drag, startPoint x: 255, startPoint y: 226, endPoint x: 139, endPoint y: 218, distance: 115.7
click at [141, 215] on div at bounding box center [186, 218] width 248 height 41
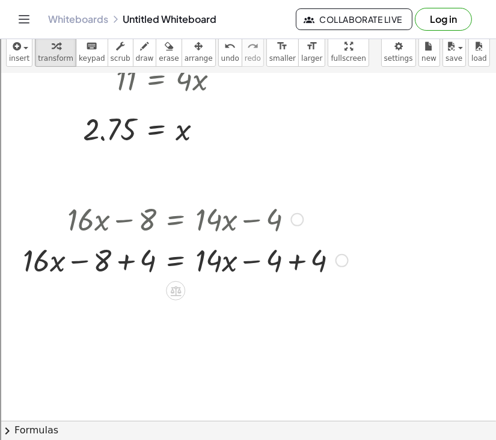
click at [120, 261] on div at bounding box center [185, 259] width 337 height 41
click at [299, 280] on div at bounding box center [208, 259] width 292 height 41
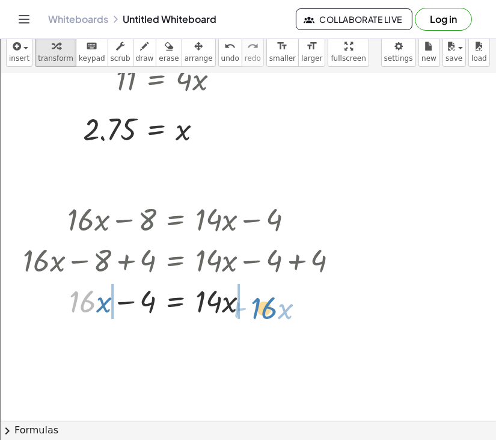
drag, startPoint x: 81, startPoint y: 302, endPoint x: 260, endPoint y: 308, distance: 179.3
click at [260, 308] on div at bounding box center [185, 300] width 337 height 41
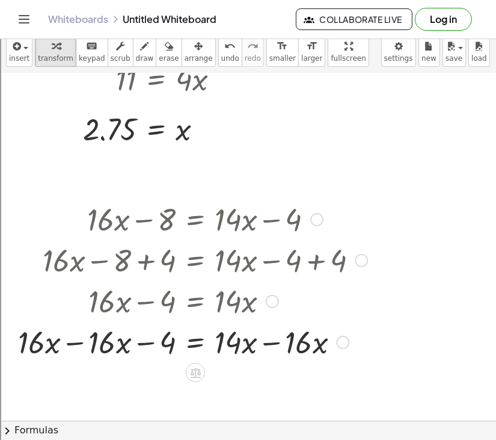
click at [265, 343] on div at bounding box center [192, 340] width 361 height 41
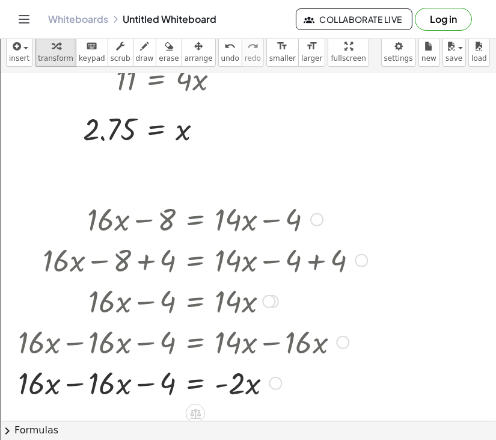
click at [75, 384] on div at bounding box center [192, 381] width 361 height 41
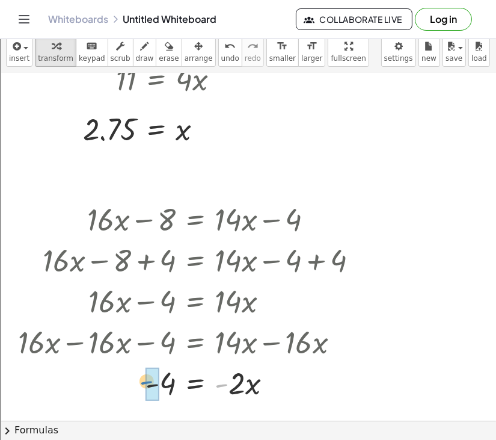
drag, startPoint x: 224, startPoint y: 384, endPoint x: 138, endPoint y: 382, distance: 86.0
click at [138, 382] on div at bounding box center [192, 381] width 361 height 41
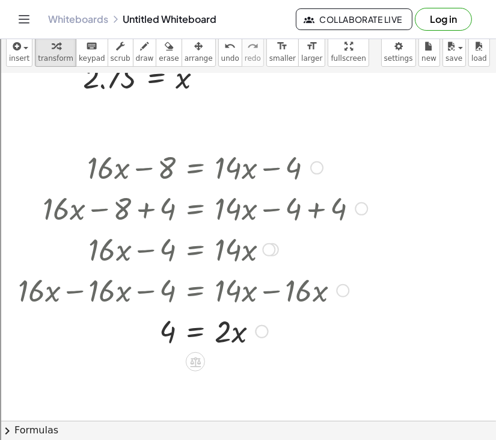
scroll to position [7922, 0]
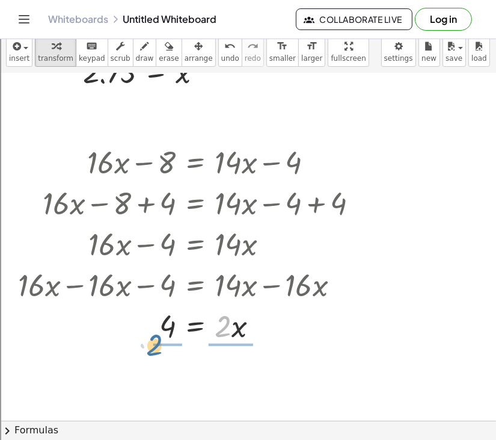
drag, startPoint x: 223, startPoint y: 332, endPoint x: 151, endPoint y: 353, distance: 75.0
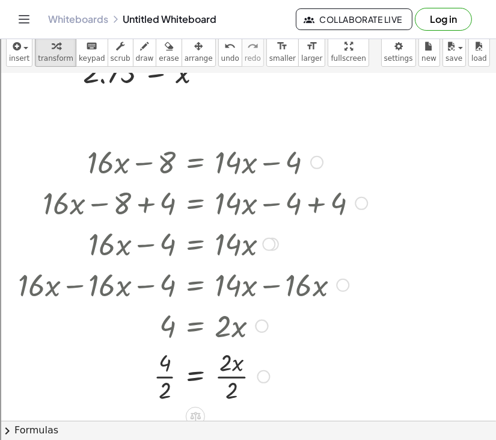
click at [170, 374] on div at bounding box center [192, 375] width 361 height 60
click at [227, 381] on div at bounding box center [192, 375] width 361 height 60
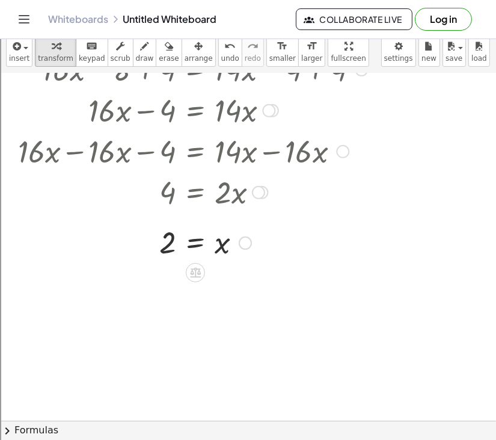
scroll to position [8085, 0]
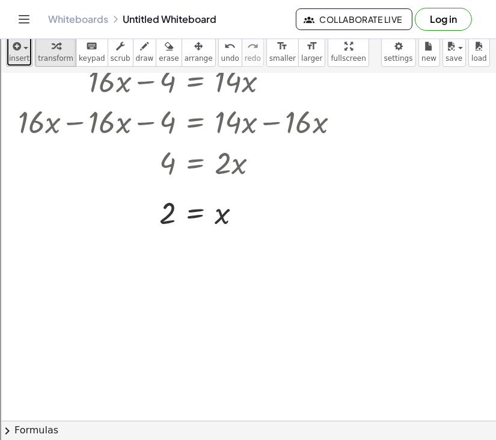
click at [20, 45] on icon "button" at bounding box center [15, 46] width 11 height 14
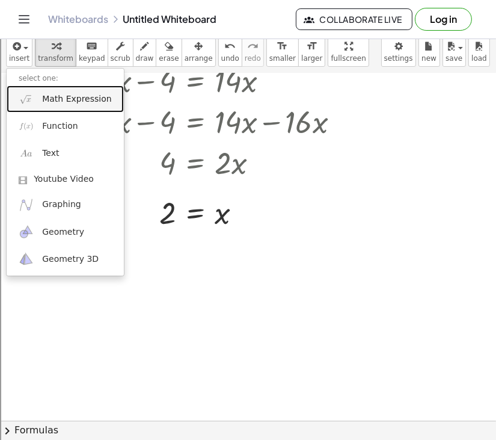
click at [31, 102] on img at bounding box center [26, 98] width 15 height 15
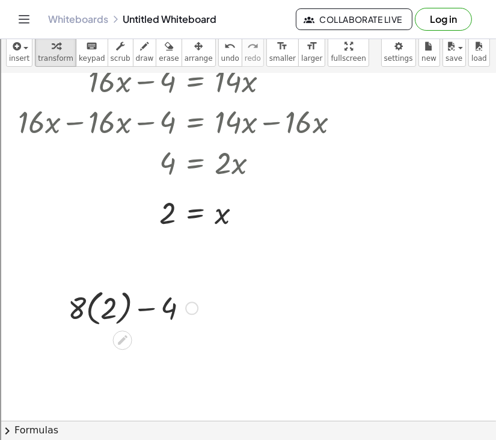
click at [100, 314] on div at bounding box center [133, 307] width 142 height 44
click at [100, 314] on div at bounding box center [133, 307] width 142 height 41
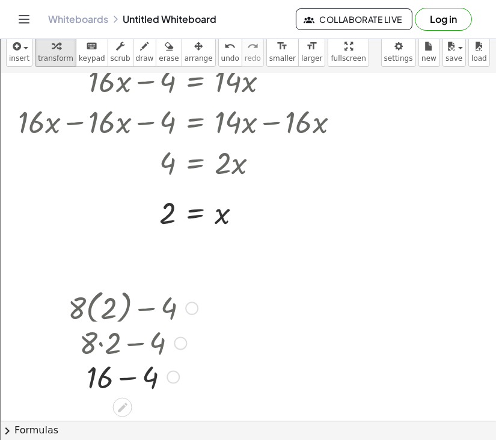
click at [120, 315] on div at bounding box center [133, 307] width 142 height 44
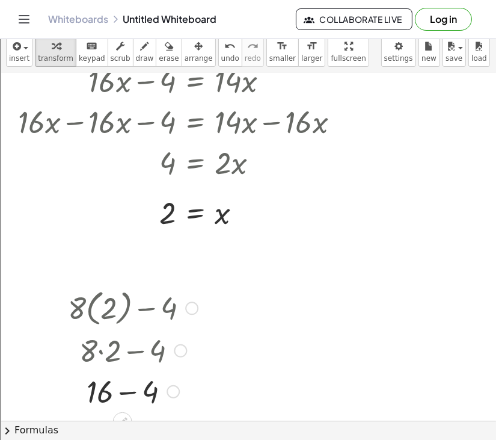
click at [121, 396] on div at bounding box center [133, 390] width 142 height 41
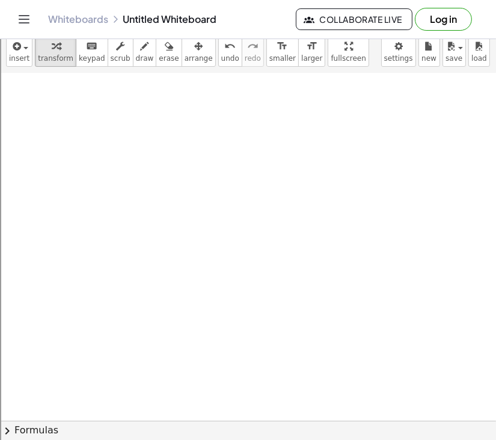
scroll to position [8540, 0]
